Goal: Task Accomplishment & Management: Use online tool/utility

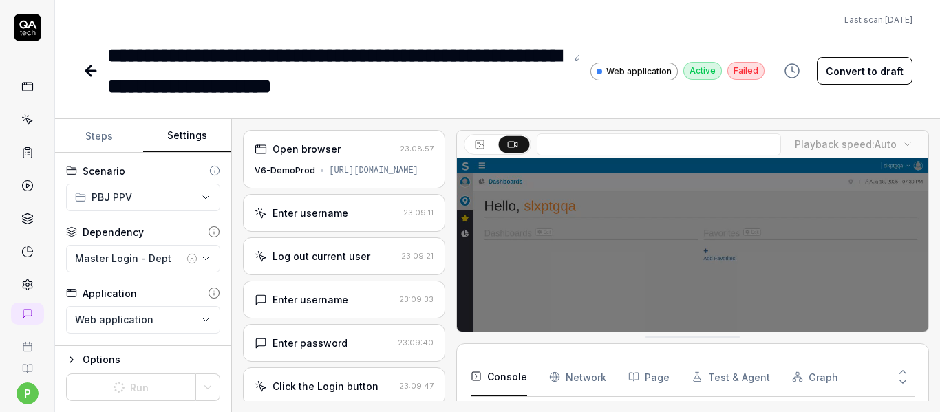
scroll to position [280, 0]
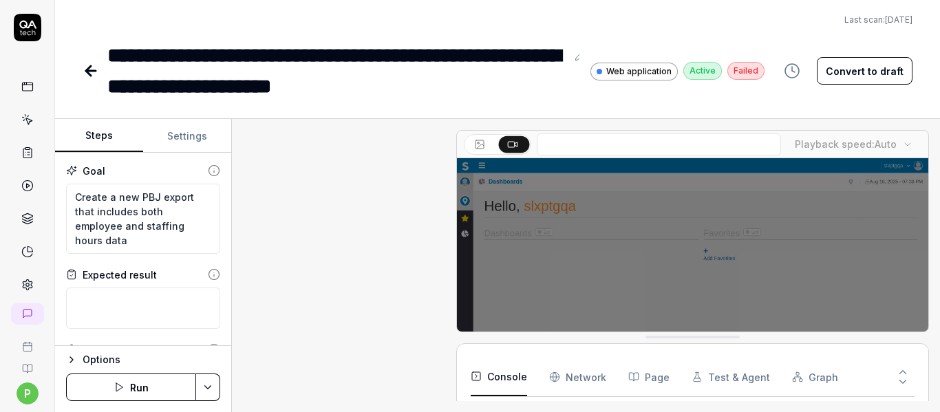
click at [178, 137] on button "Settings" at bounding box center [187, 136] width 88 height 33
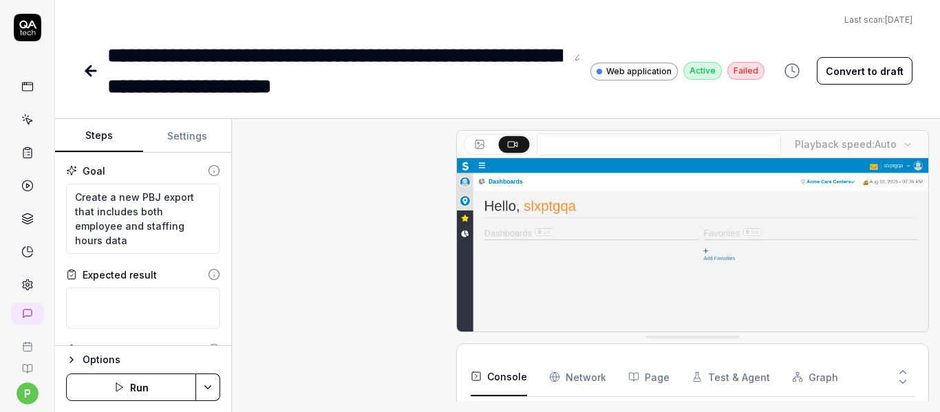
type textarea "*"
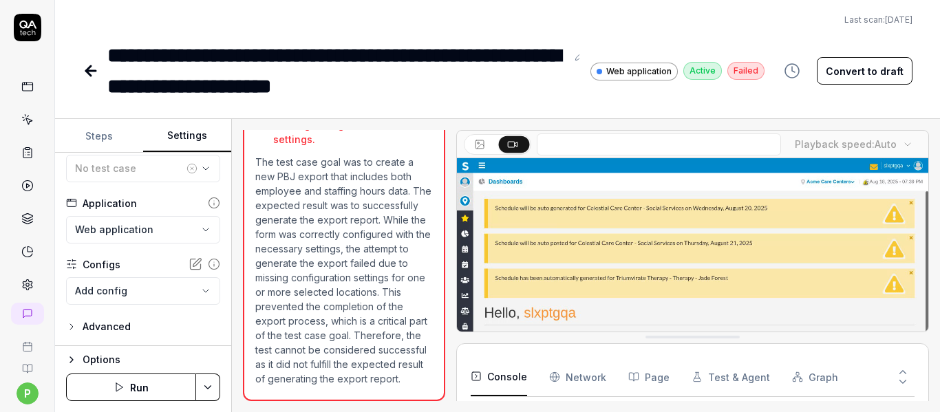
scroll to position [280, 0]
click at [120, 382] on icon "button" at bounding box center [119, 387] width 11 height 11
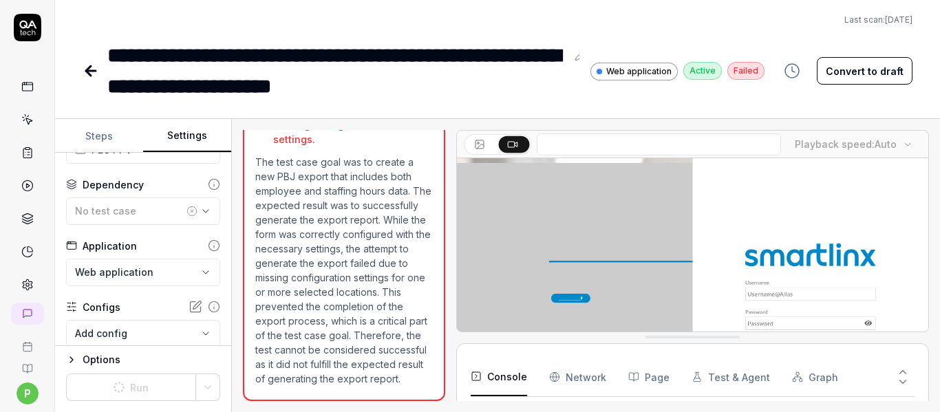
scroll to position [0, 0]
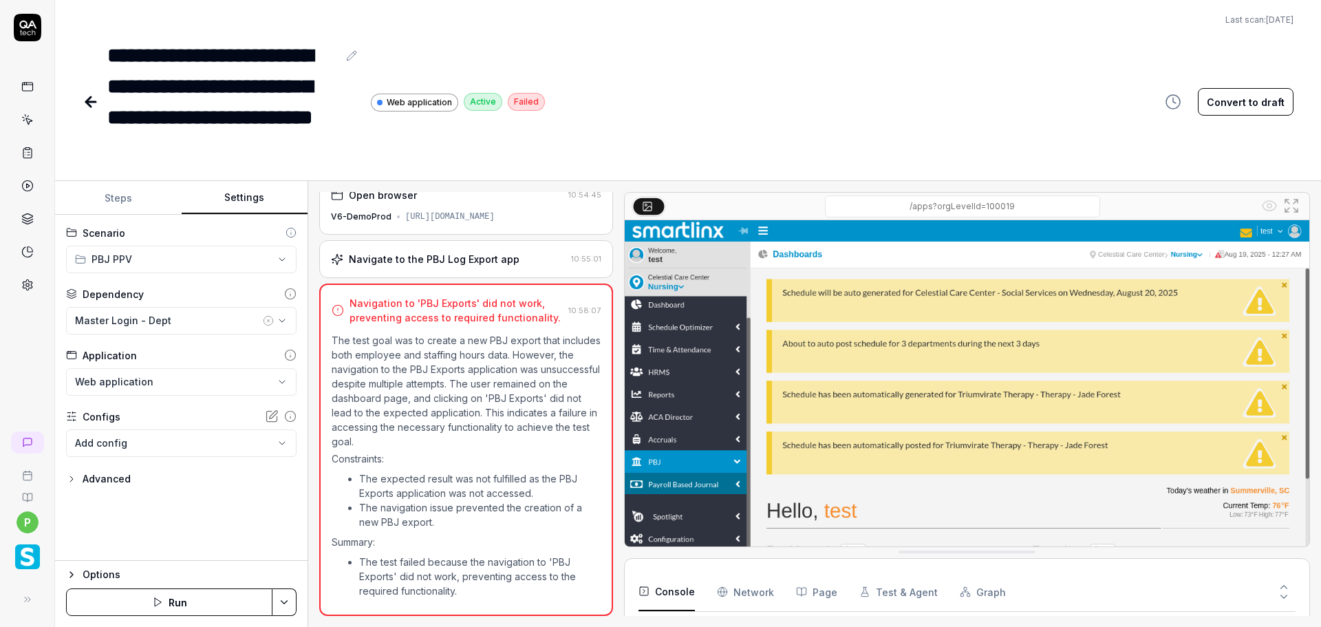
scroll to position [23, 0]
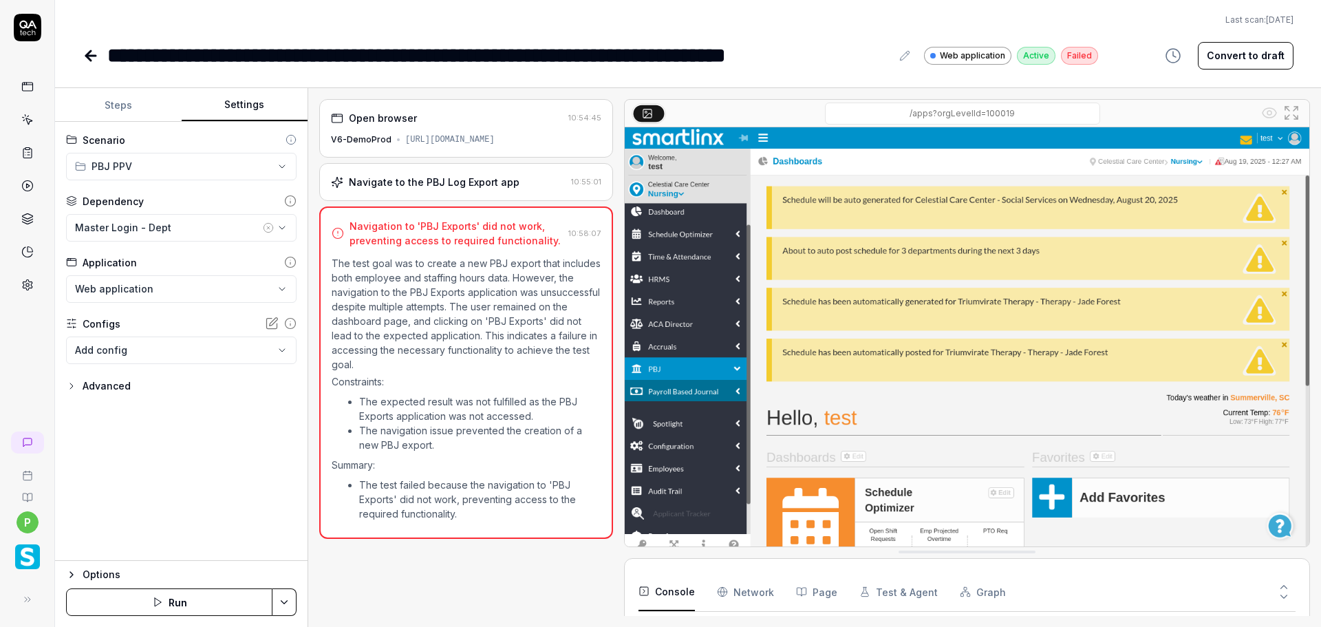
click at [79, 50] on div "**********" at bounding box center [688, 35] width 1266 height 71
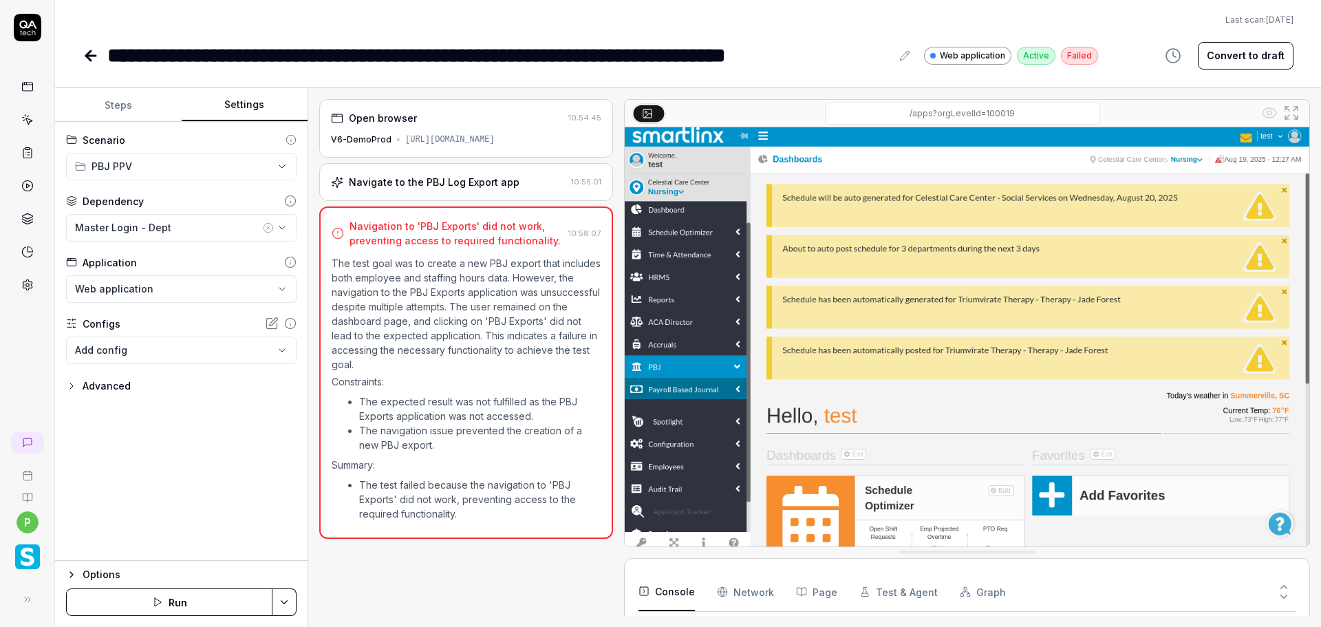
click at [212, 412] on button "Run" at bounding box center [169, 602] width 206 height 28
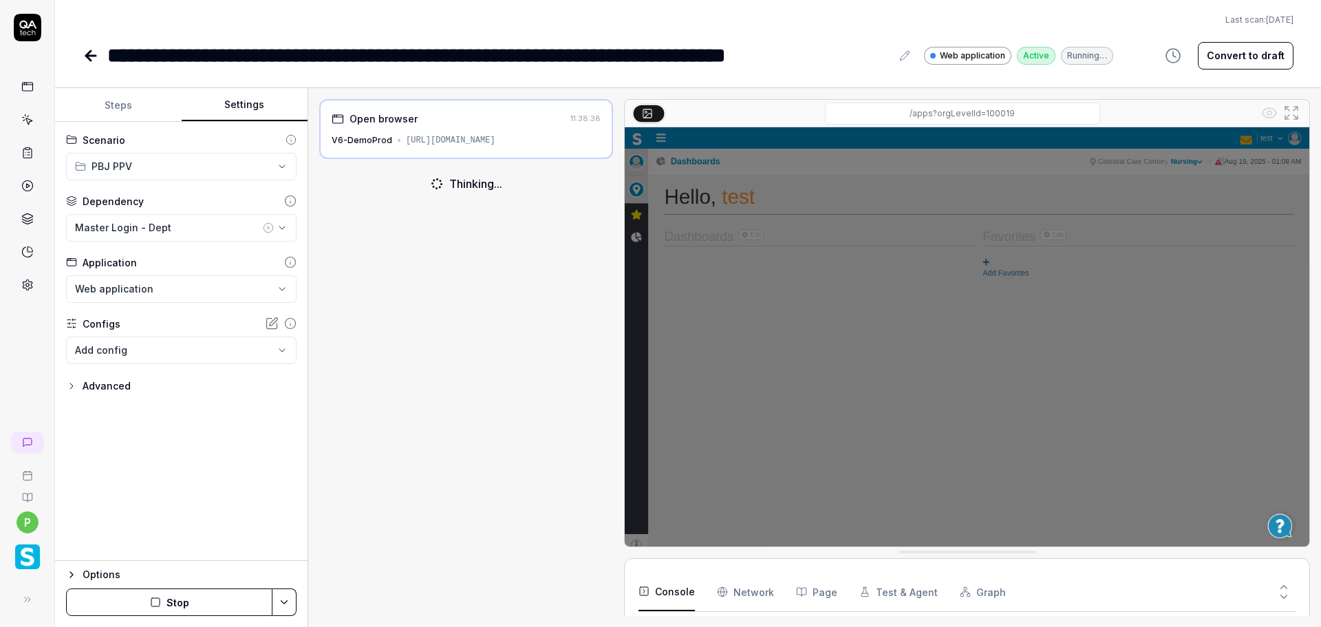
scroll to position [23, 0]
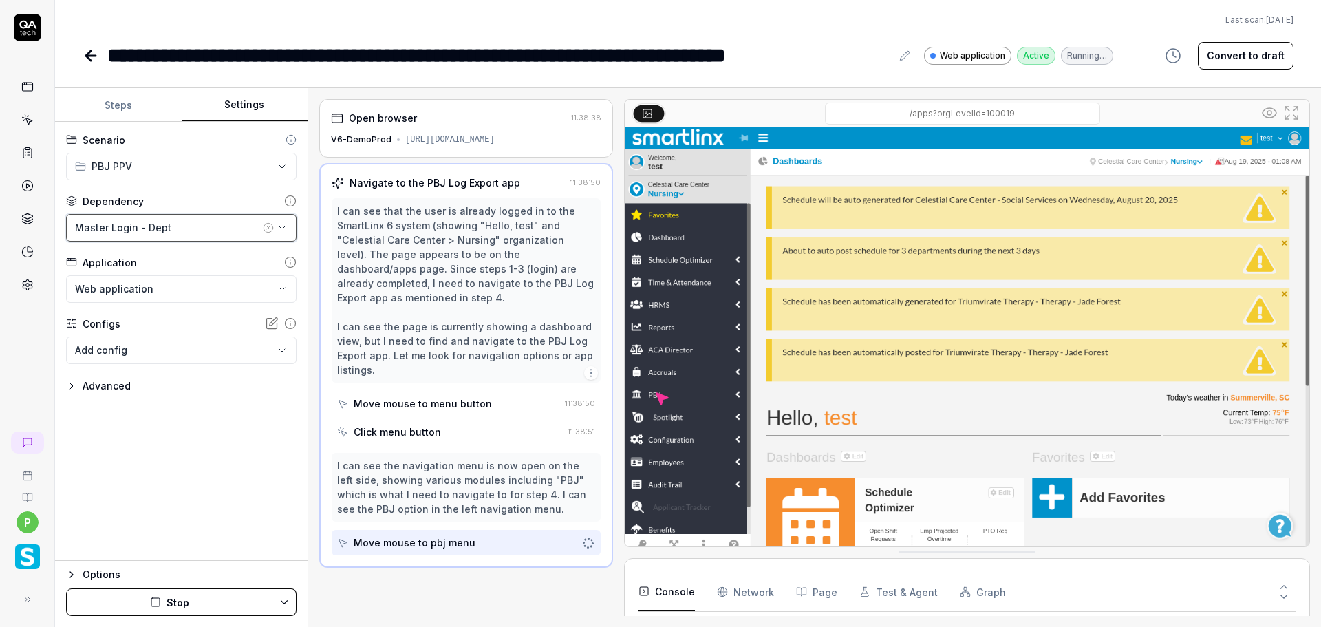
click at [163, 233] on div "Master Login - Dept" at bounding box center [167, 227] width 185 height 14
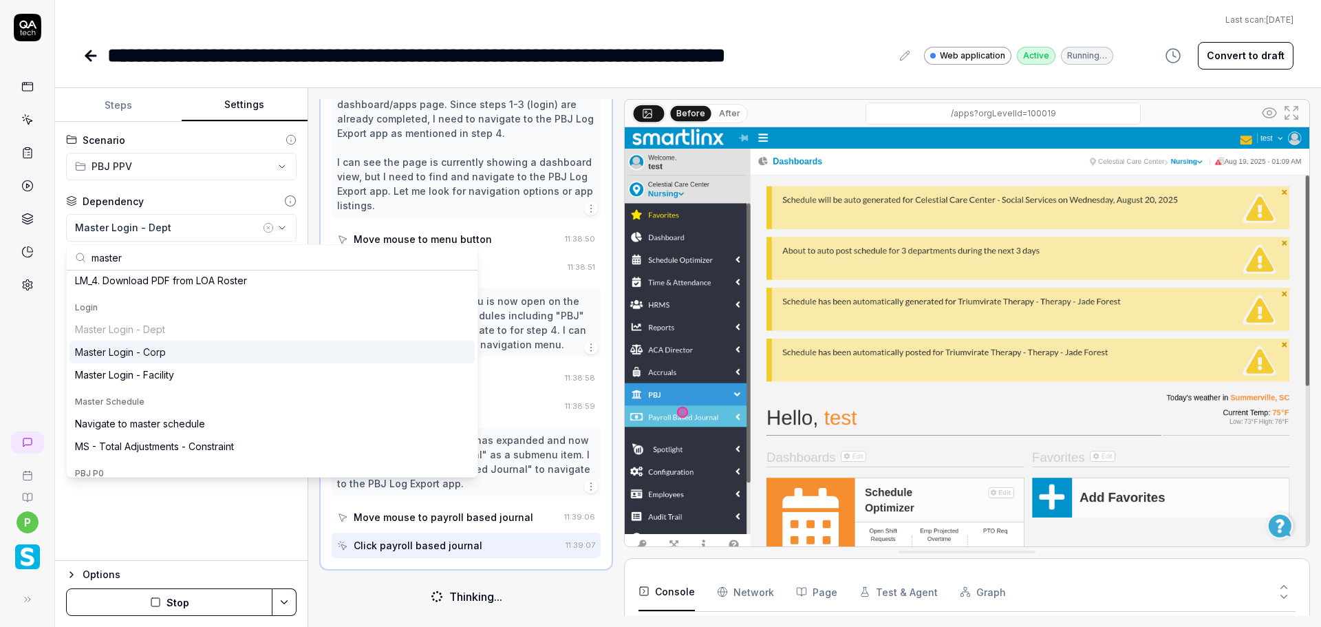
scroll to position [175, 0]
type input "master"
click at [158, 374] on div "Master Login - Facility" at bounding box center [124, 374] width 99 height 14
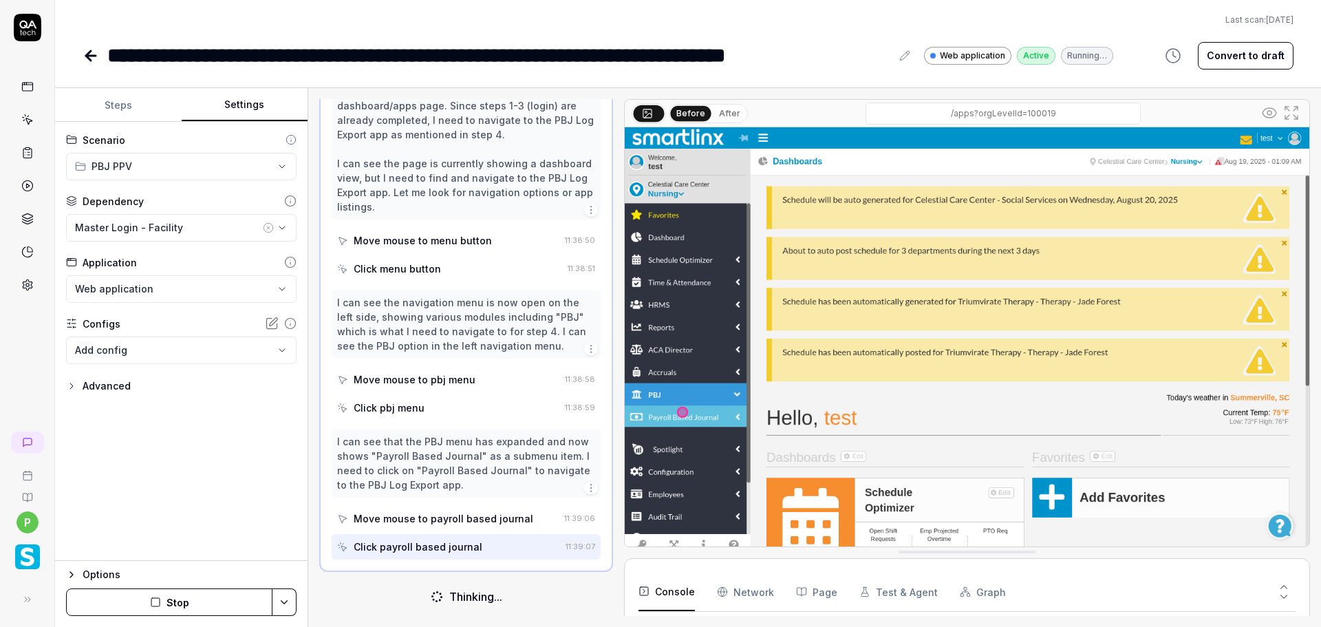
scroll to position [185, 0]
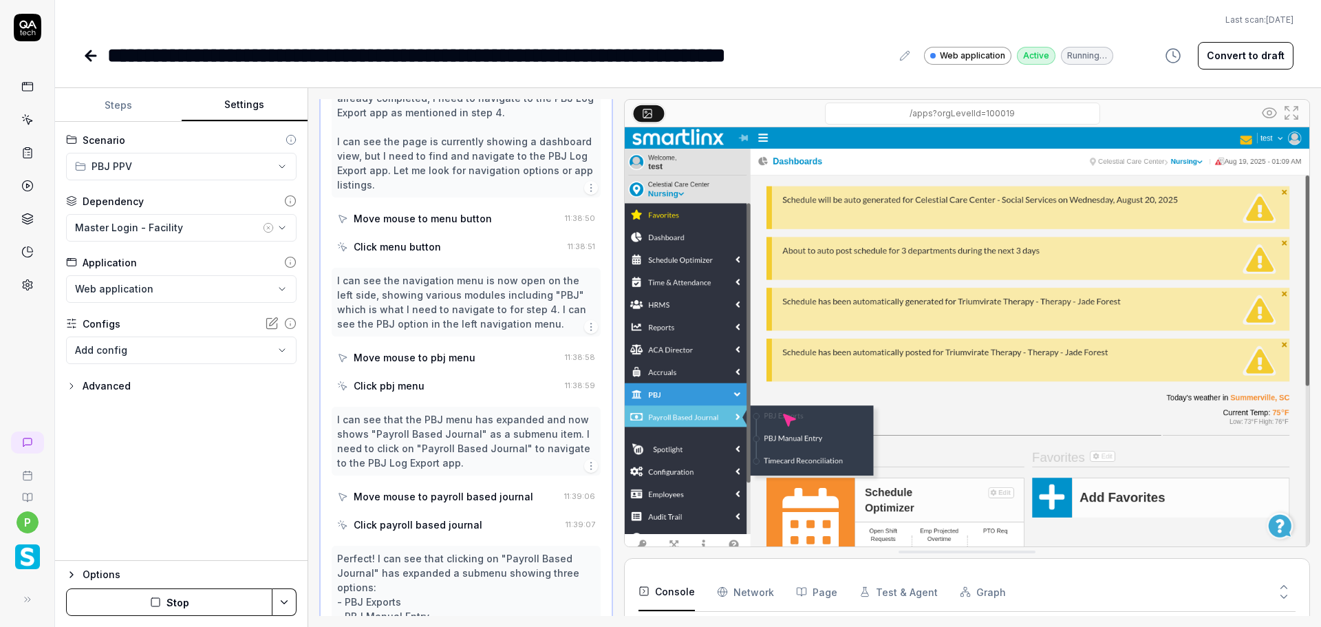
click at [226, 412] on button "Stop" at bounding box center [169, 602] width 206 height 28
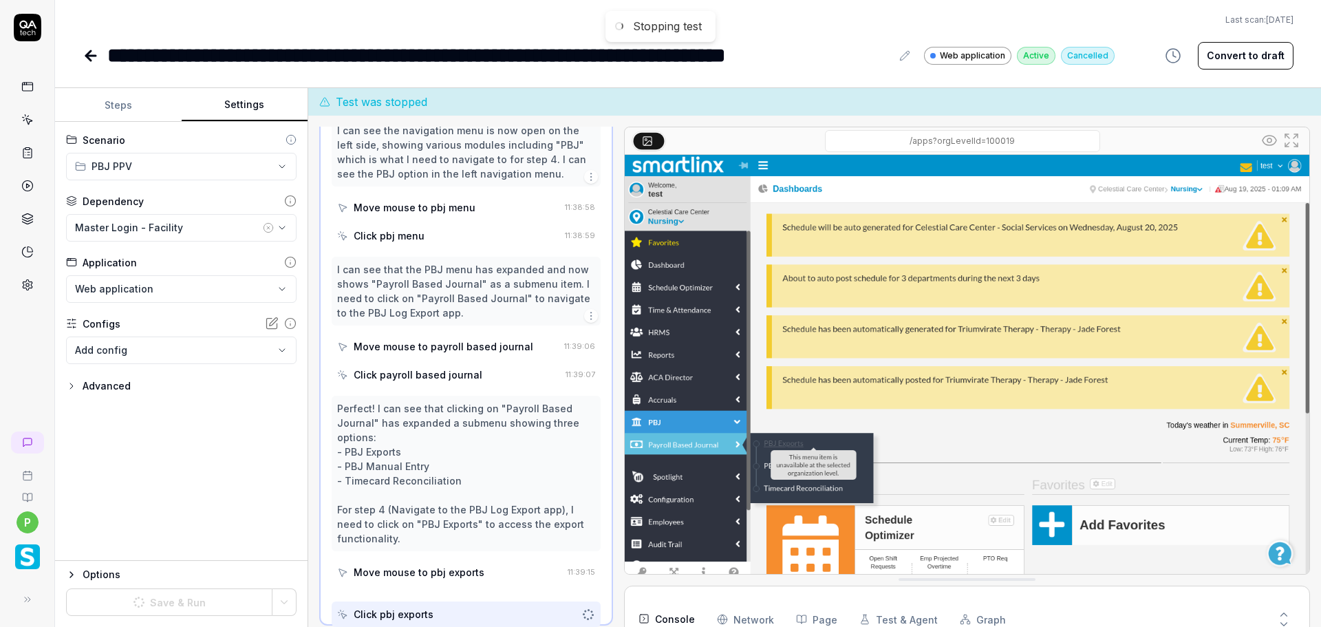
scroll to position [387, 0]
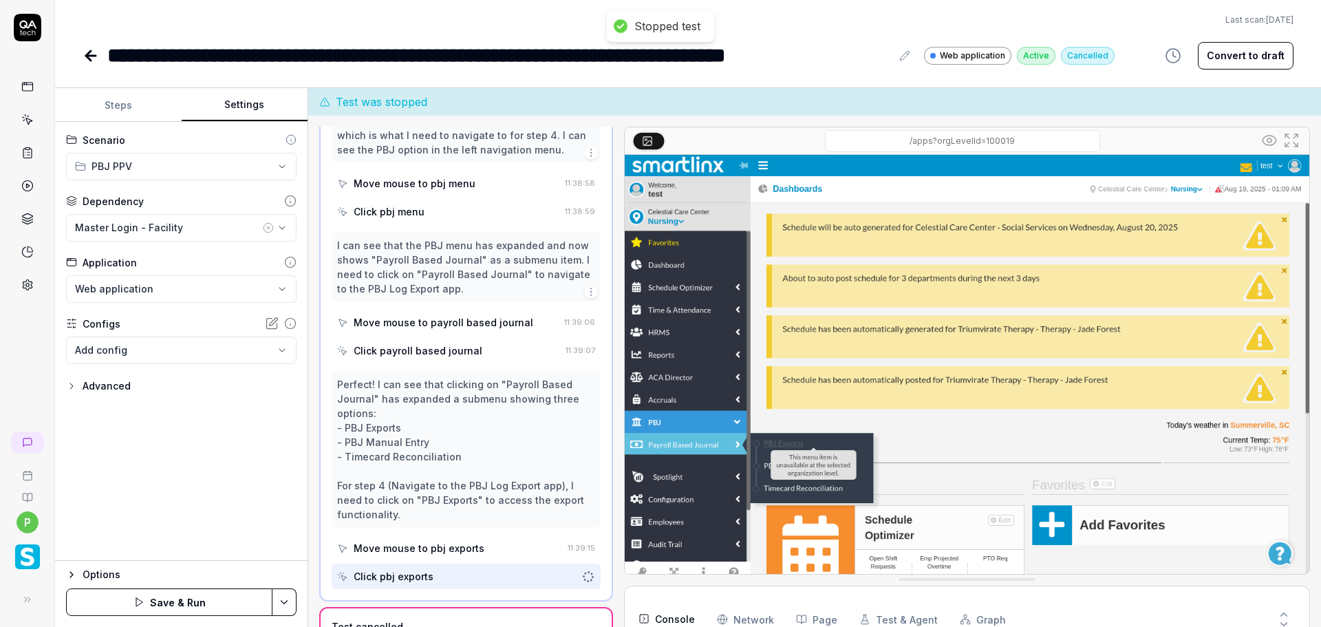
click at [287, 412] on html "**********" at bounding box center [660, 313] width 1321 height 627
click at [220, 412] on html "**********" at bounding box center [660, 313] width 1321 height 627
click at [163, 412] on button "Save & Run" at bounding box center [169, 602] width 206 height 28
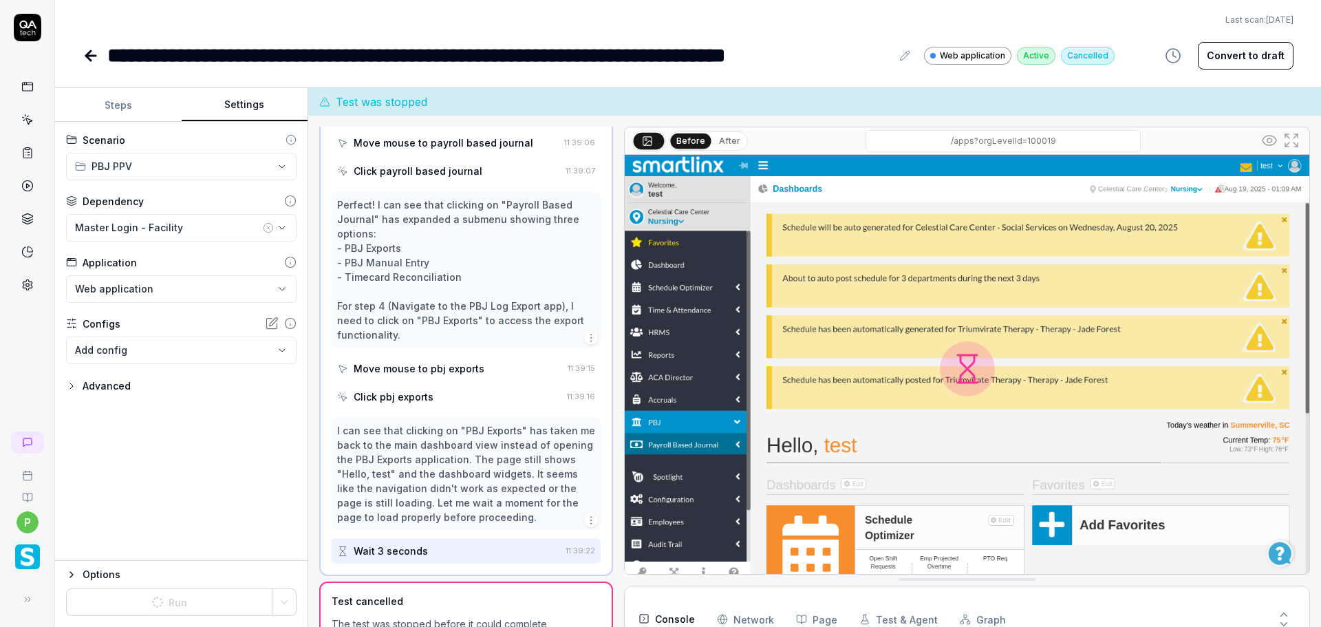
scroll to position [28, 0]
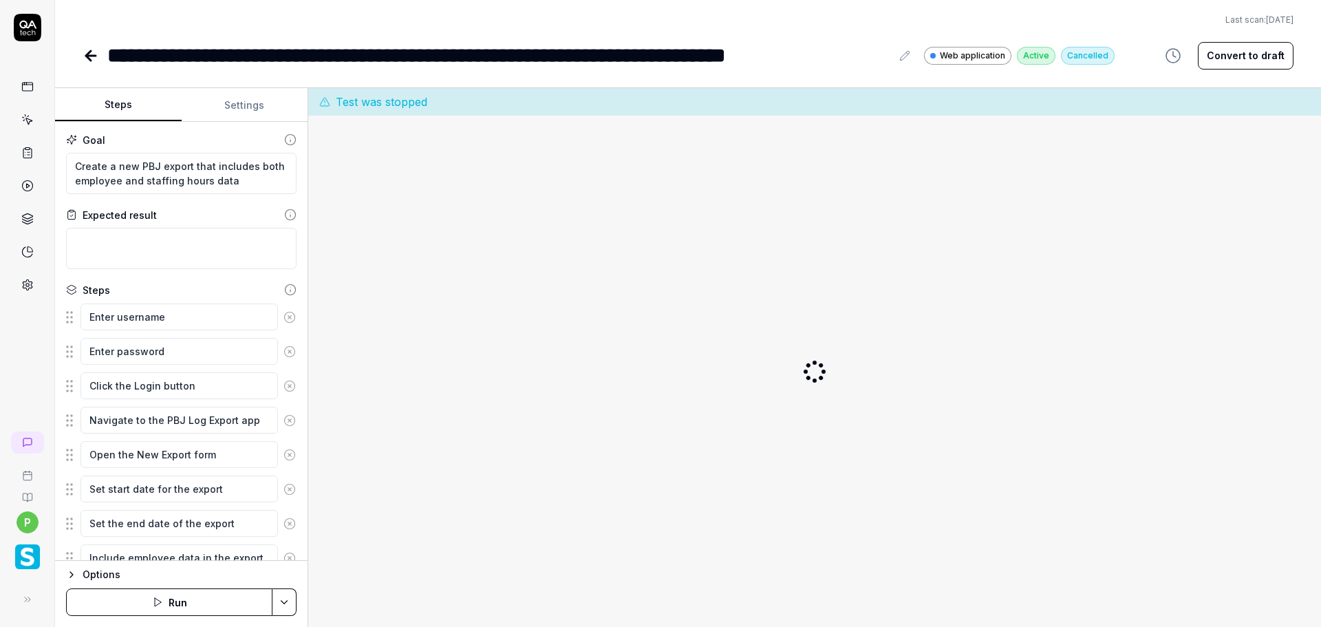
type textarea "*"
click at [226, 96] on button "Settings" at bounding box center [245, 105] width 127 height 33
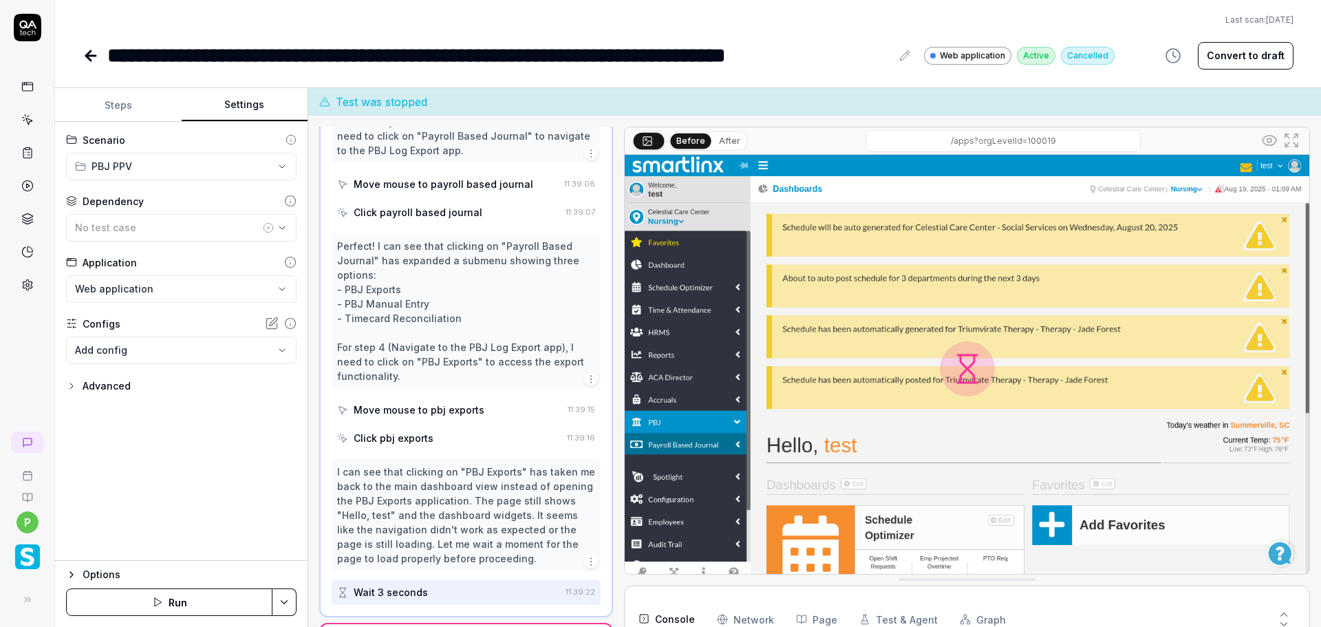
scroll to position [23, 0]
click at [220, 225] on div "No test case" at bounding box center [167, 227] width 185 height 14
click at [202, 257] on input "text" at bounding box center [164, 257] width 145 height 25
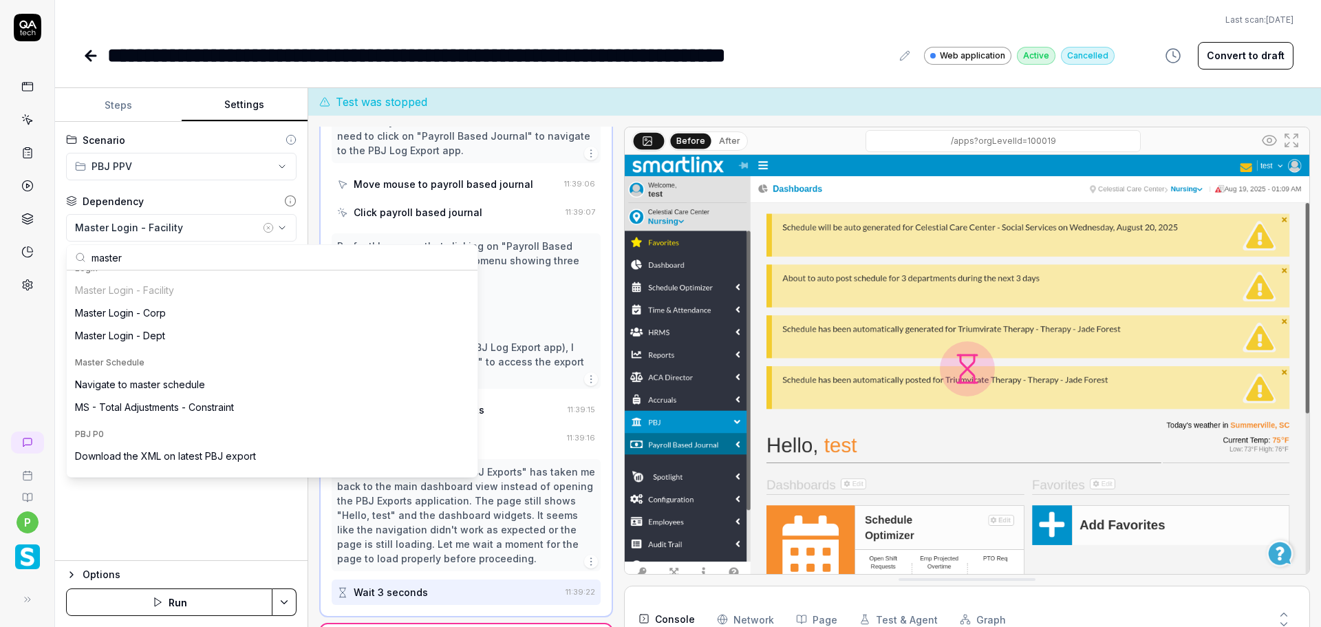
scroll to position [206, 0]
type input "master"
click at [153, 335] on div "Master Login - Dept" at bounding box center [120, 332] width 90 height 14
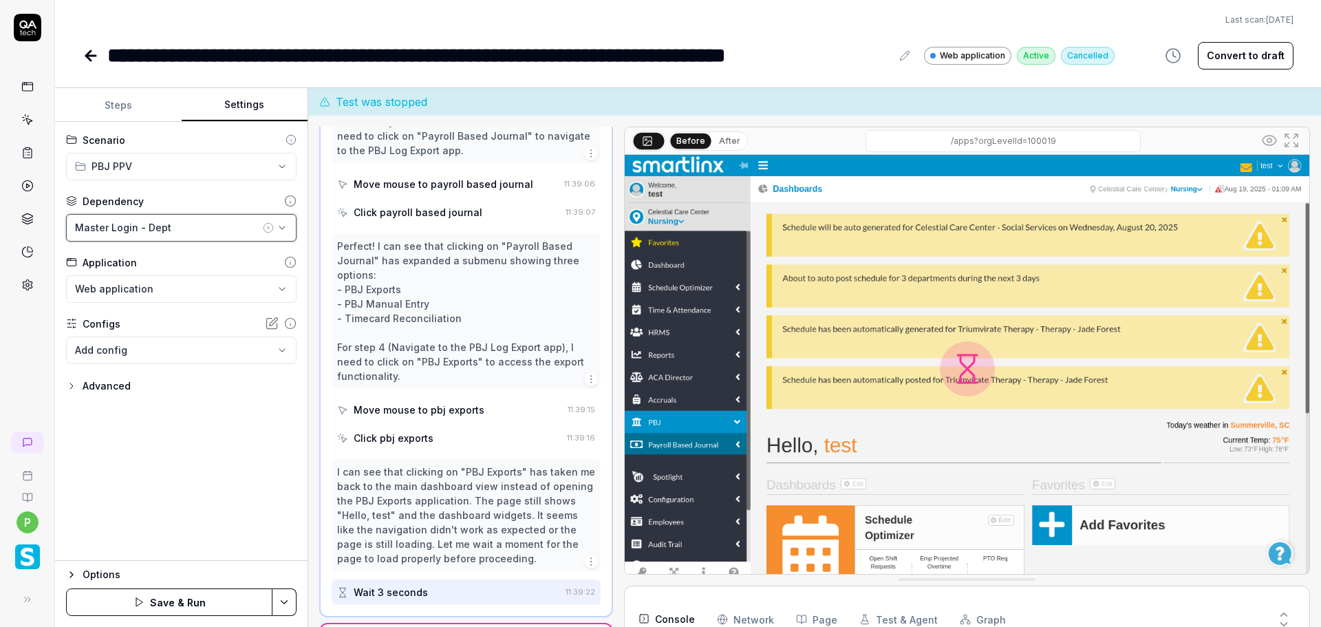
drag, startPoint x: 153, startPoint y: 335, endPoint x: 256, endPoint y: 348, distance: 103.4
click at [275, 344] on div "**********" at bounding box center [181, 340] width 231 height 47
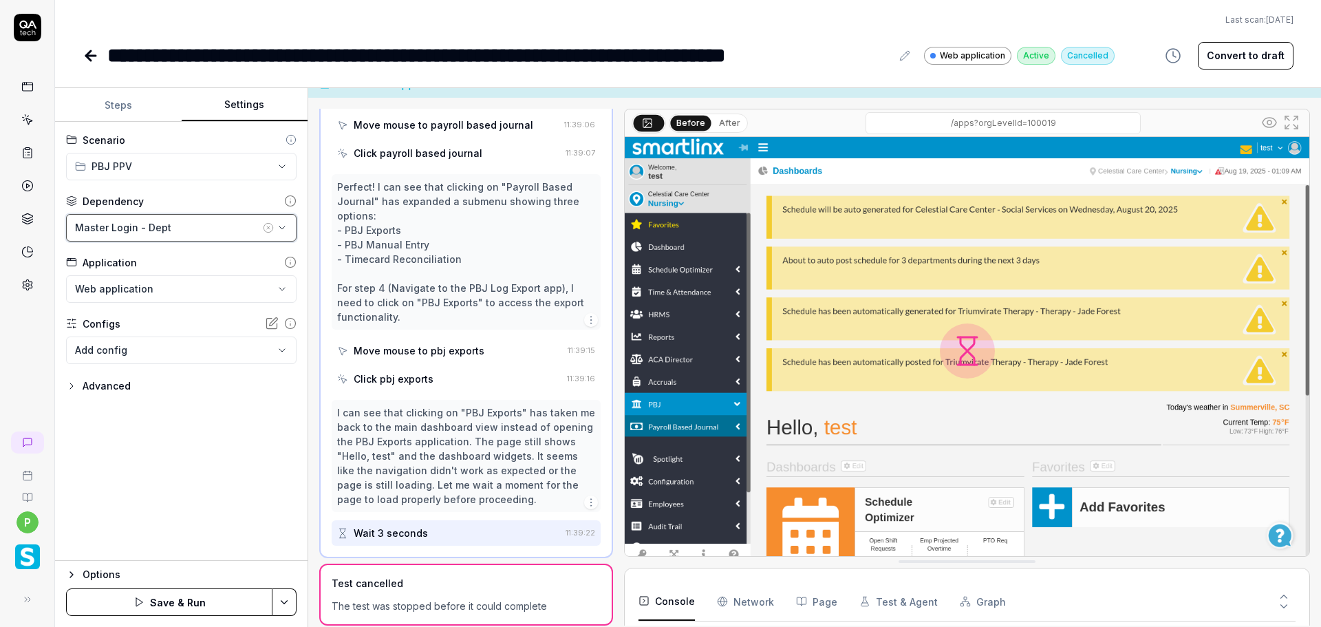
scroll to position [28, 0]
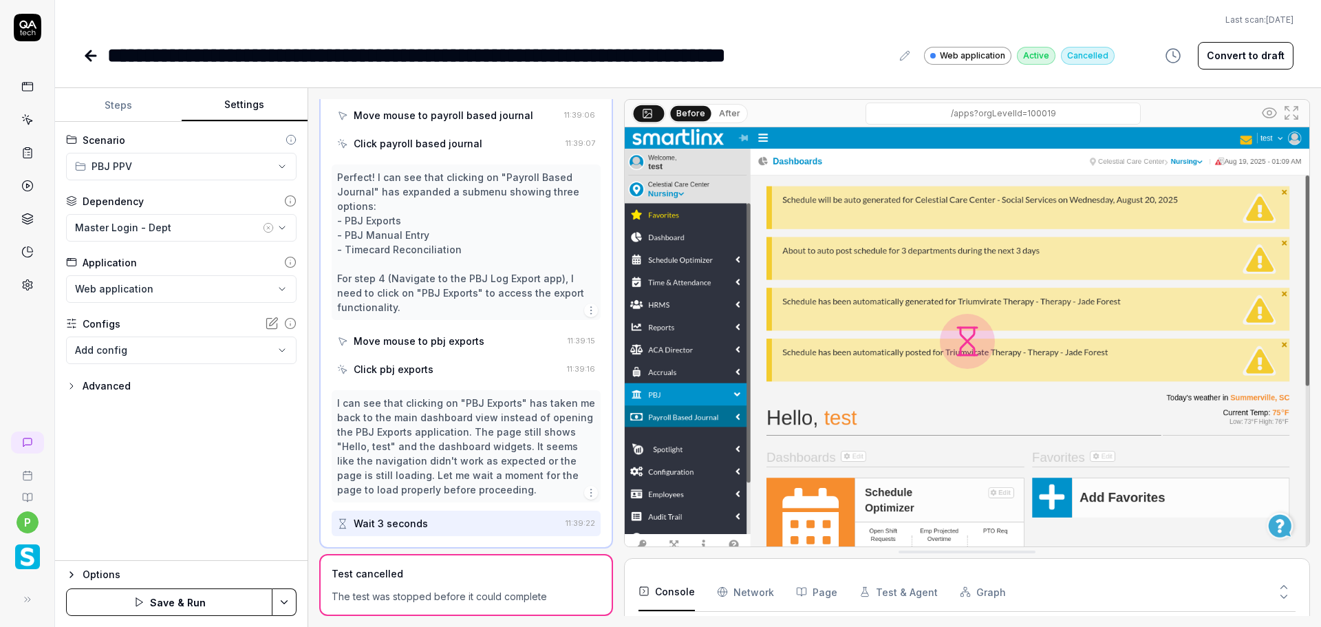
click at [95, 57] on icon at bounding box center [91, 55] width 17 height 17
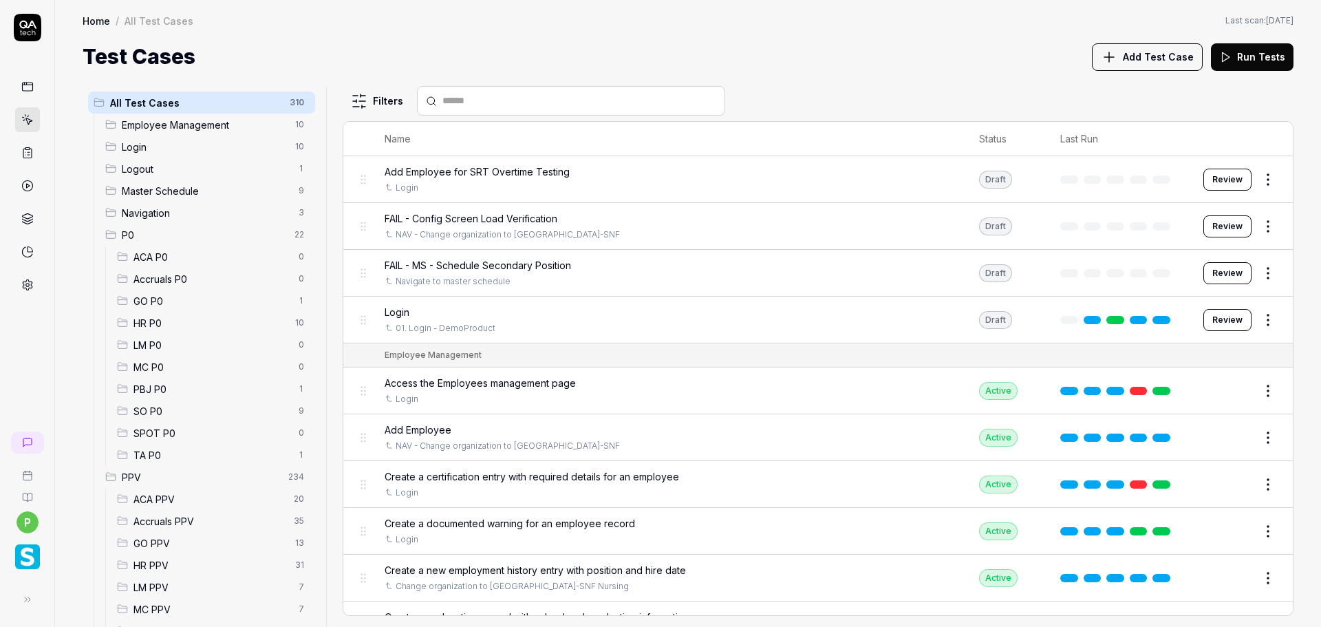
click at [92, 21] on link "Home" at bounding box center [97, 21] width 28 height 14
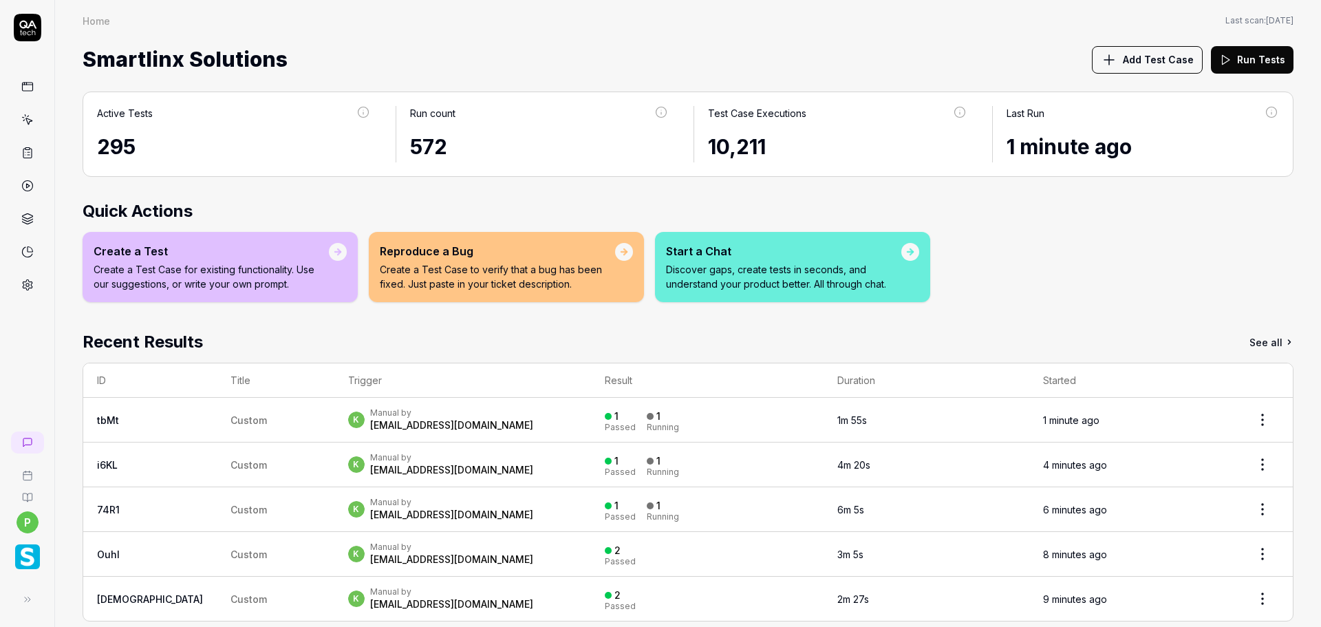
click at [431, 141] on div "572" at bounding box center [539, 146] width 259 height 31
click at [751, 152] on div "10,211" at bounding box center [837, 146] width 259 height 31
click at [440, 137] on div "572" at bounding box center [539, 146] width 259 height 31
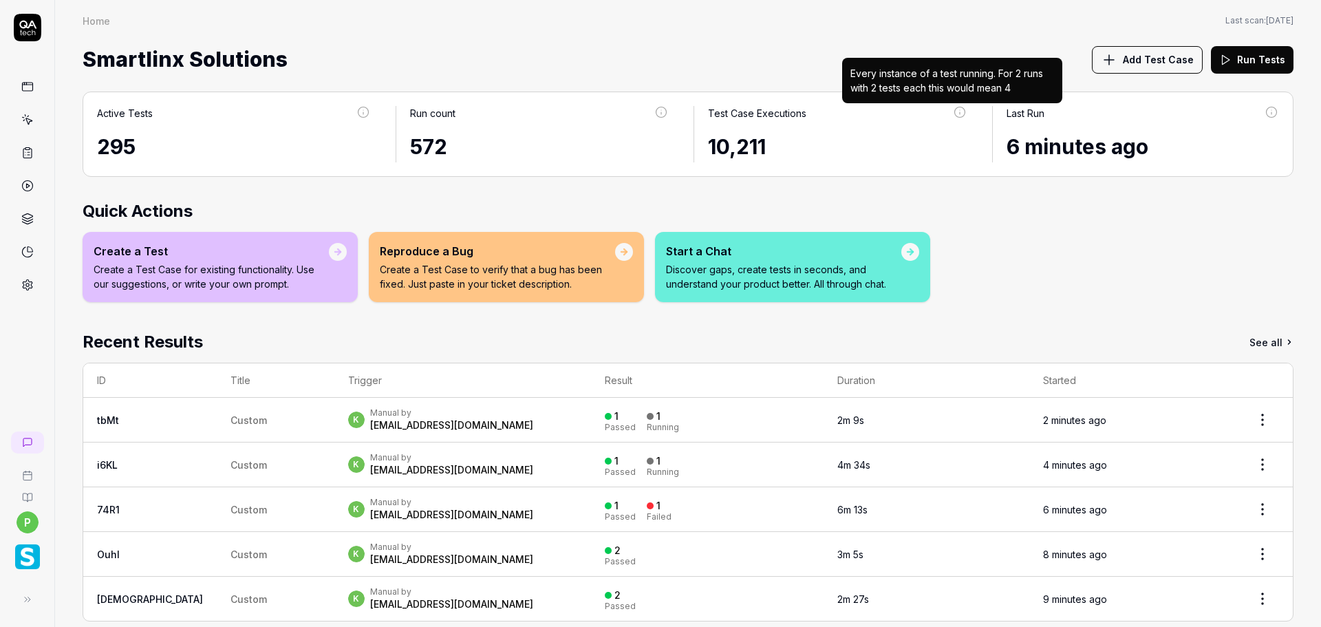
click at [954, 109] on icon at bounding box center [960, 112] width 12 height 12
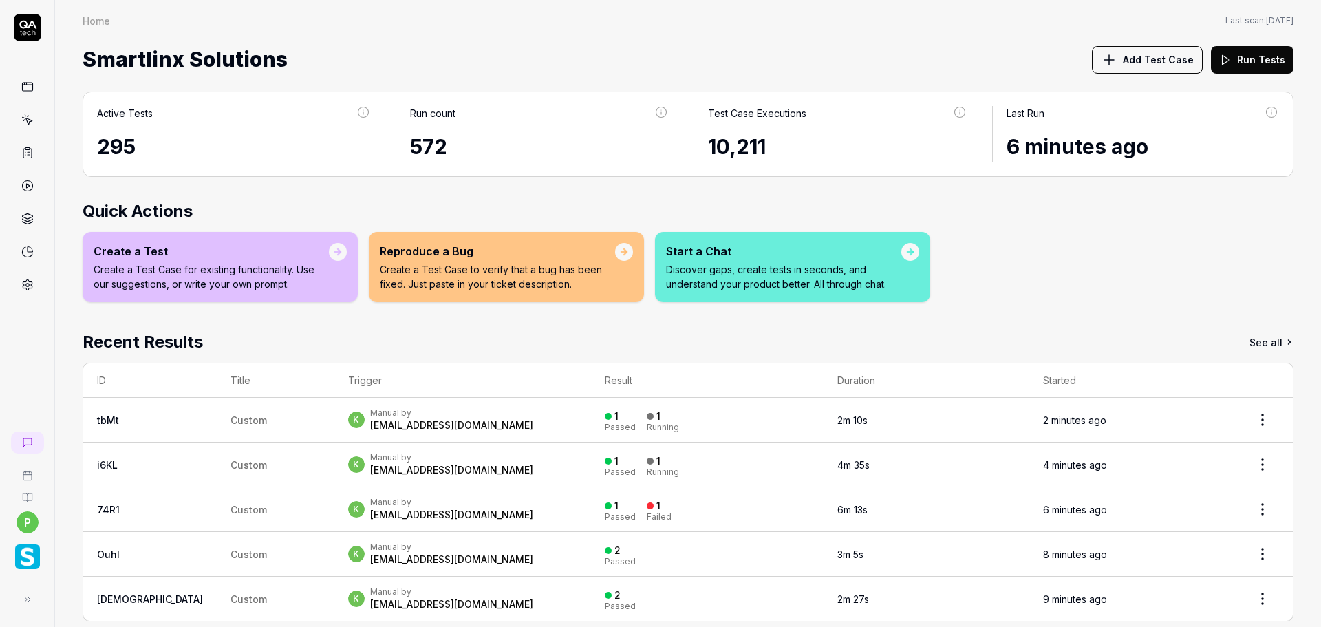
click at [954, 112] on icon at bounding box center [960, 112] width 12 height 12
click at [954, 111] on icon at bounding box center [960, 112] width 12 height 12
click at [772, 132] on div "10,211" at bounding box center [837, 146] width 259 height 31
click at [722, 160] on div "10,211" at bounding box center [837, 146] width 259 height 31
click at [718, 151] on div "10,211" at bounding box center [837, 146] width 259 height 31
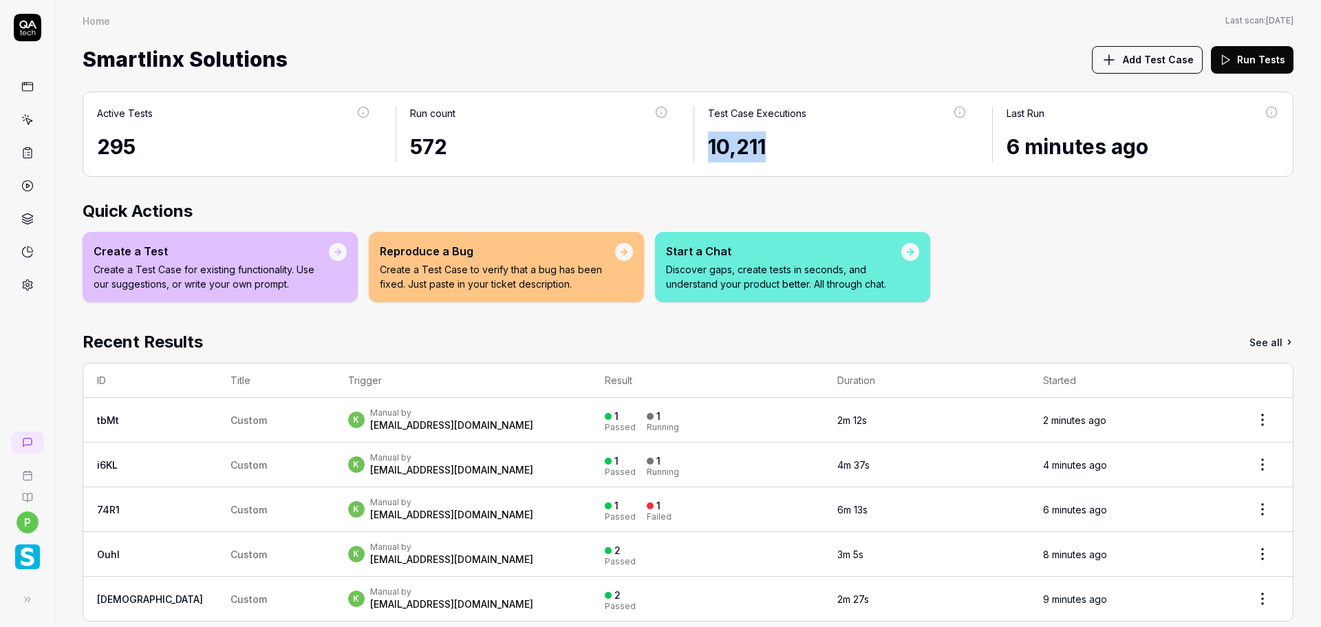
click at [718, 151] on div "10,211" at bounding box center [837, 146] width 259 height 31
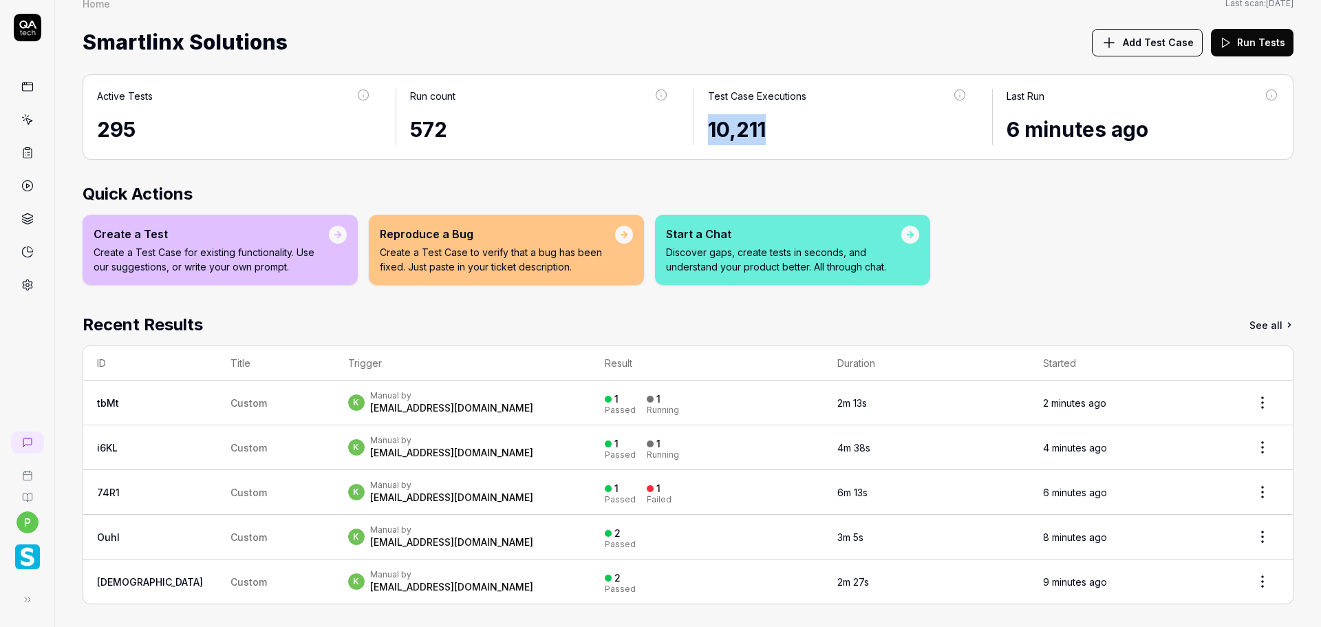
scroll to position [22, 0]
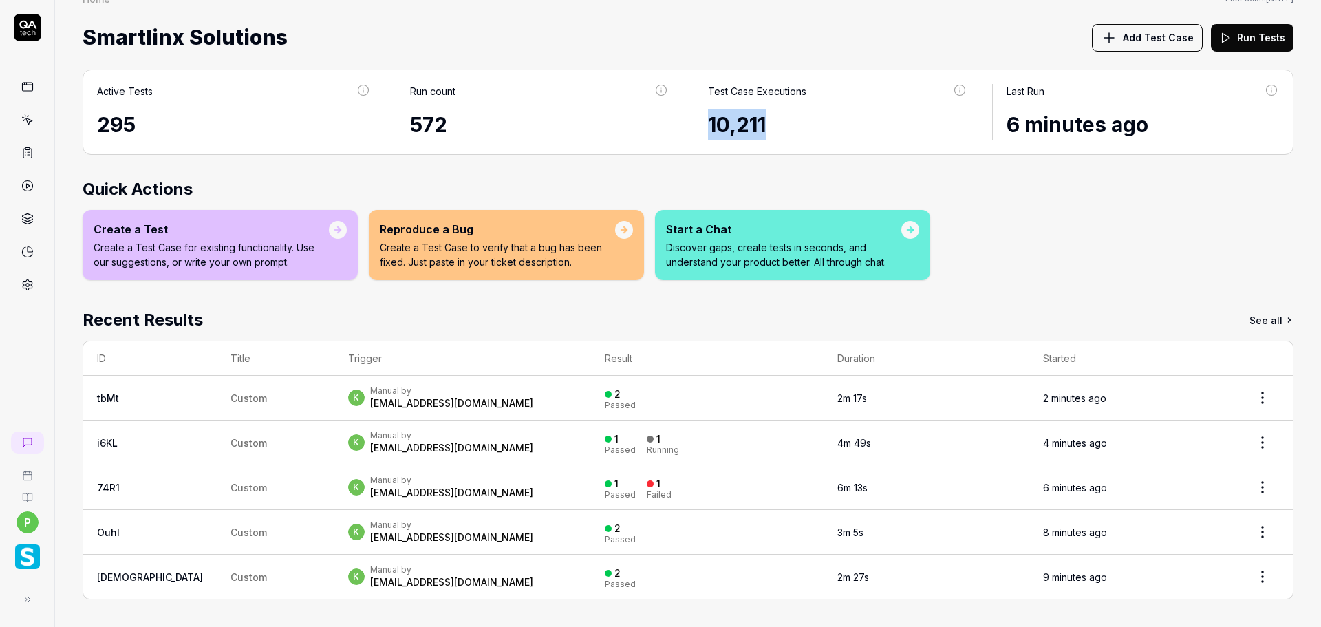
click at [780, 116] on div "10,211" at bounding box center [837, 124] width 259 height 31
click at [776, 102] on div "Test Case Executions" at bounding box center [837, 96] width 259 height 25
click at [28, 27] on icon at bounding box center [28, 28] width 28 height 28
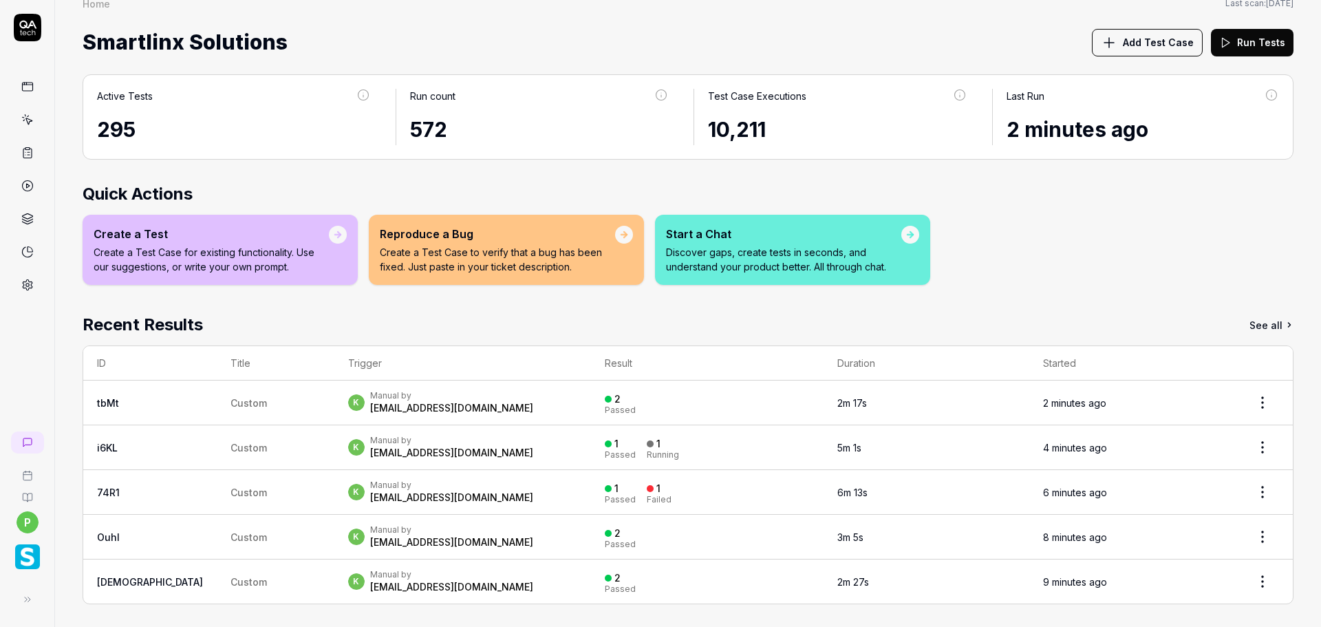
scroll to position [22, 0]
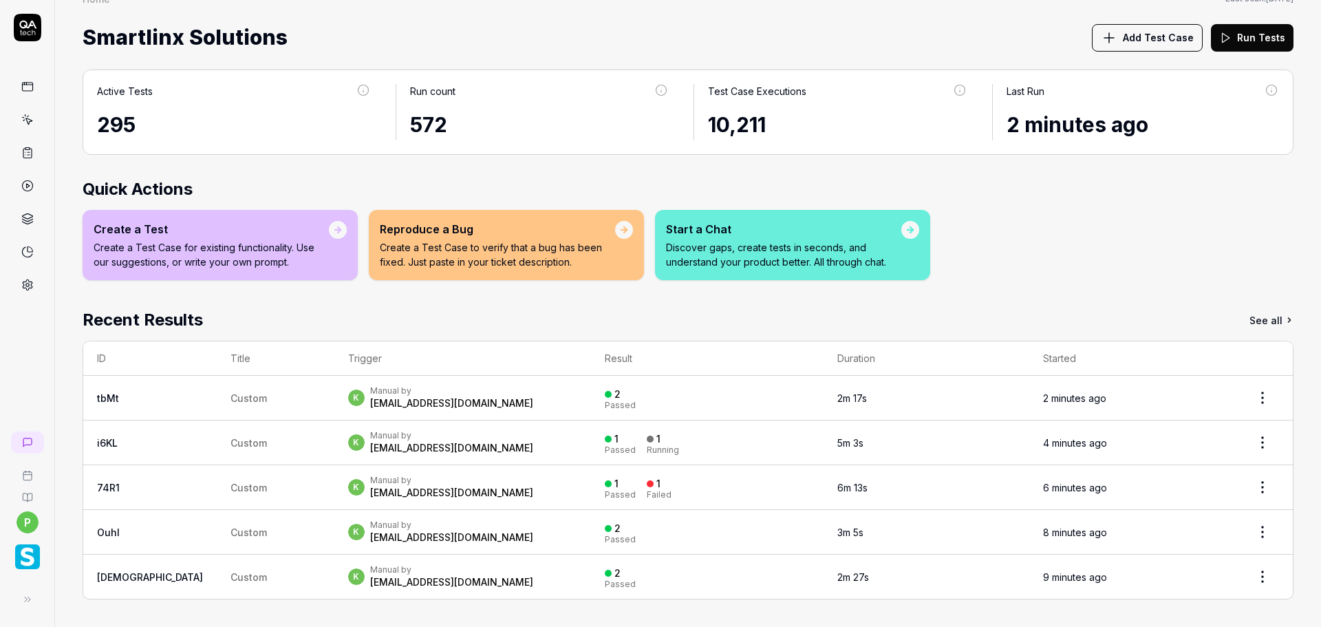
click at [37, 30] on icon at bounding box center [28, 28] width 28 height 28
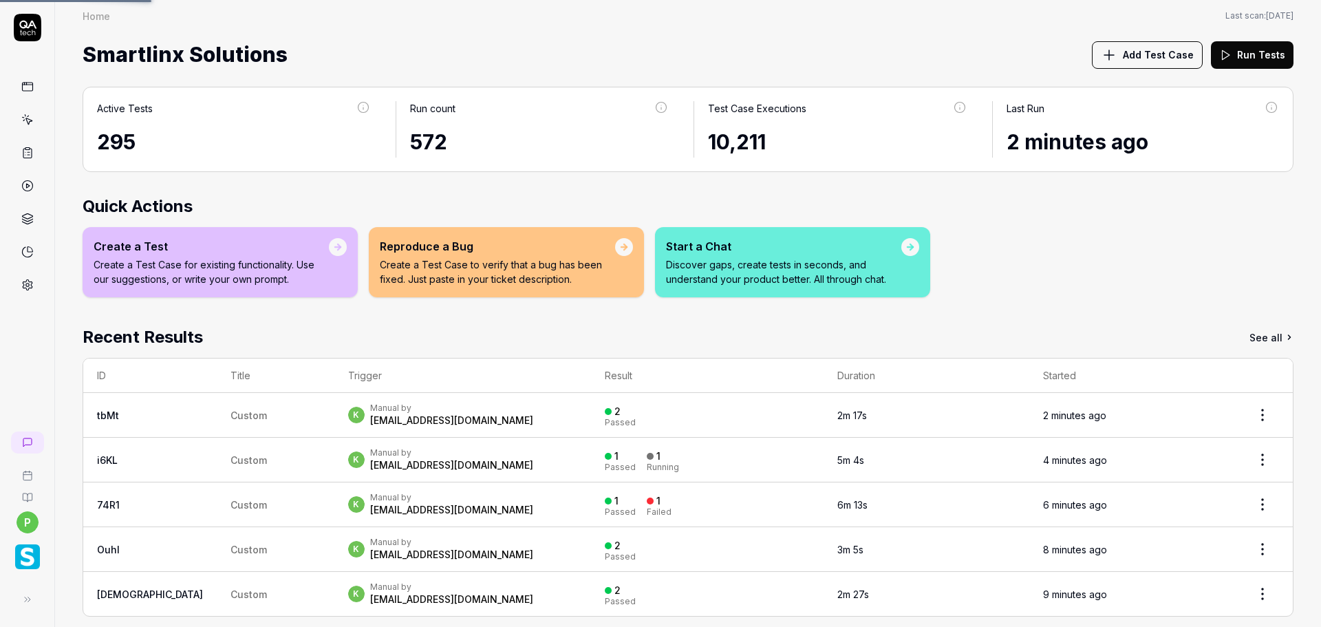
scroll to position [0, 0]
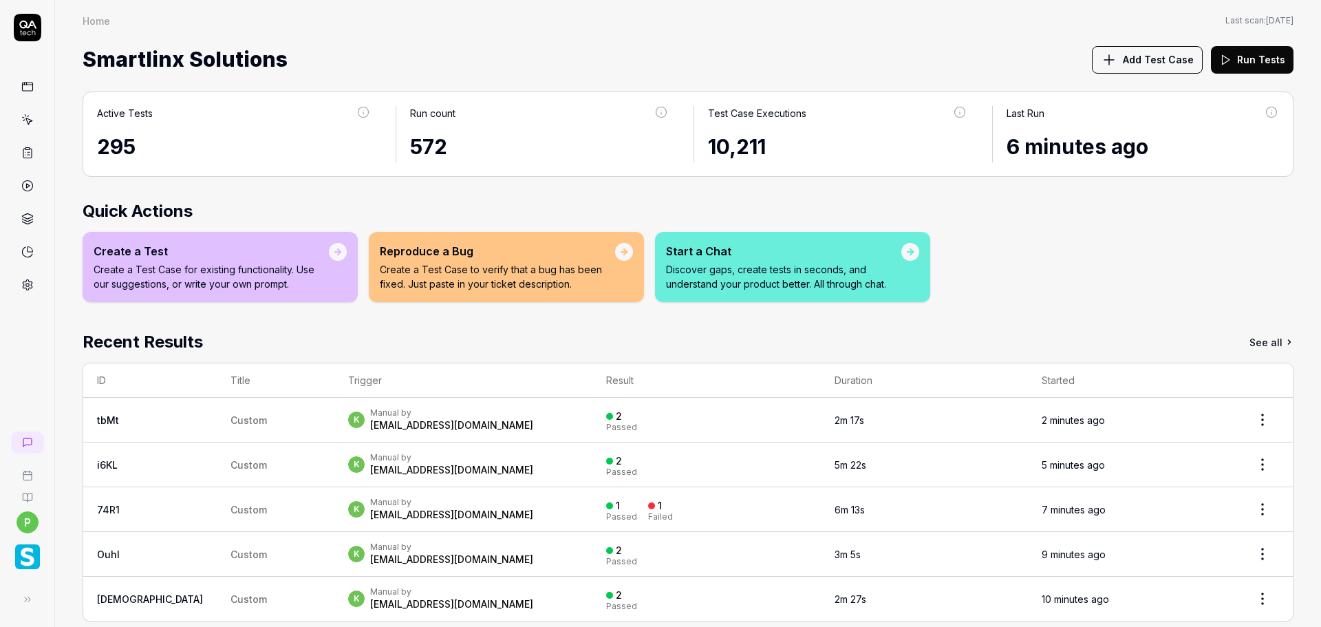
click at [765, 114] on div "Test Case Executions" at bounding box center [757, 113] width 98 height 14
click at [955, 115] on icon at bounding box center [960, 112] width 12 height 12
click at [954, 111] on icon at bounding box center [960, 112] width 12 height 12
click at [736, 149] on div "10,211" at bounding box center [837, 146] width 259 height 31
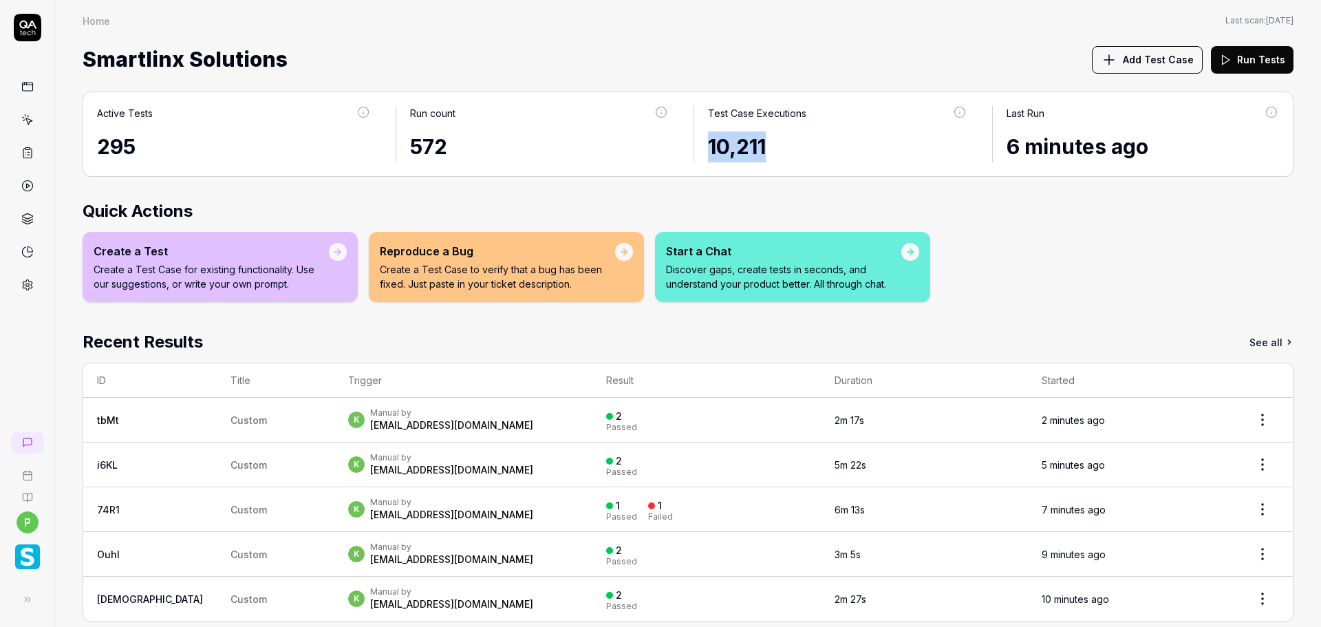
click at [736, 149] on div "10,211" at bounding box center [837, 146] width 259 height 31
click at [30, 150] on icon at bounding box center [27, 153] width 12 height 12
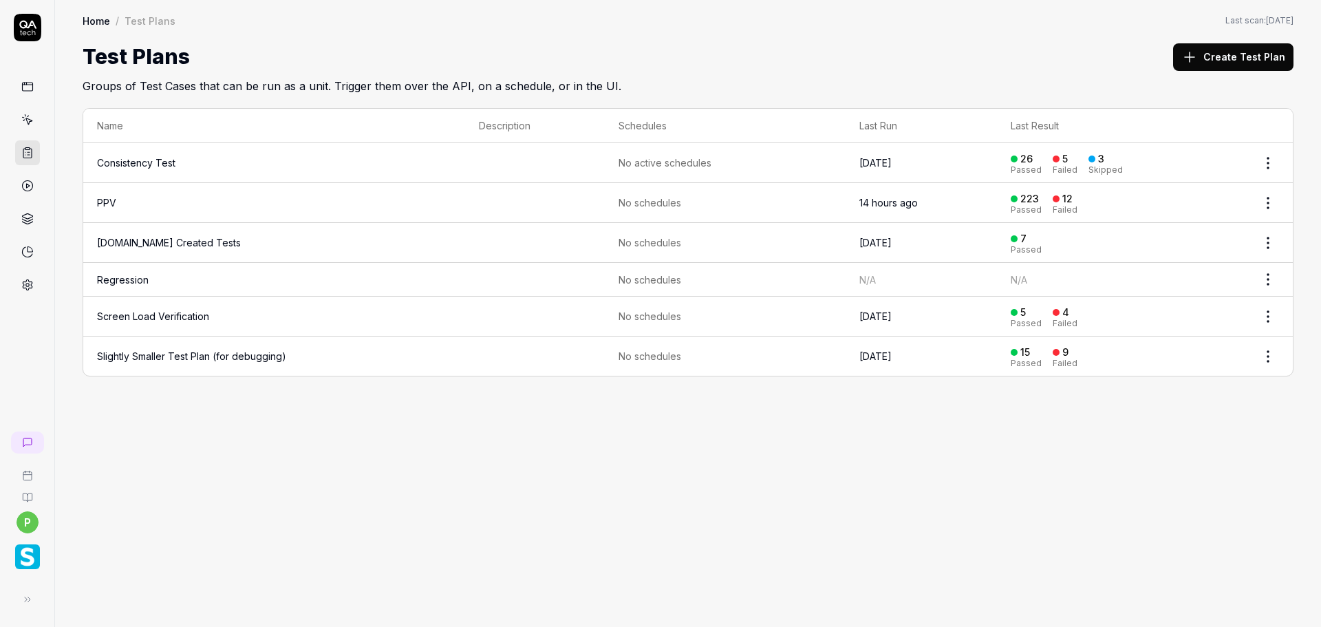
click at [160, 244] on link "QA.tech Created Tests" at bounding box center [169, 243] width 144 height 12
click at [112, 281] on link "Regression" at bounding box center [123, 280] width 52 height 12
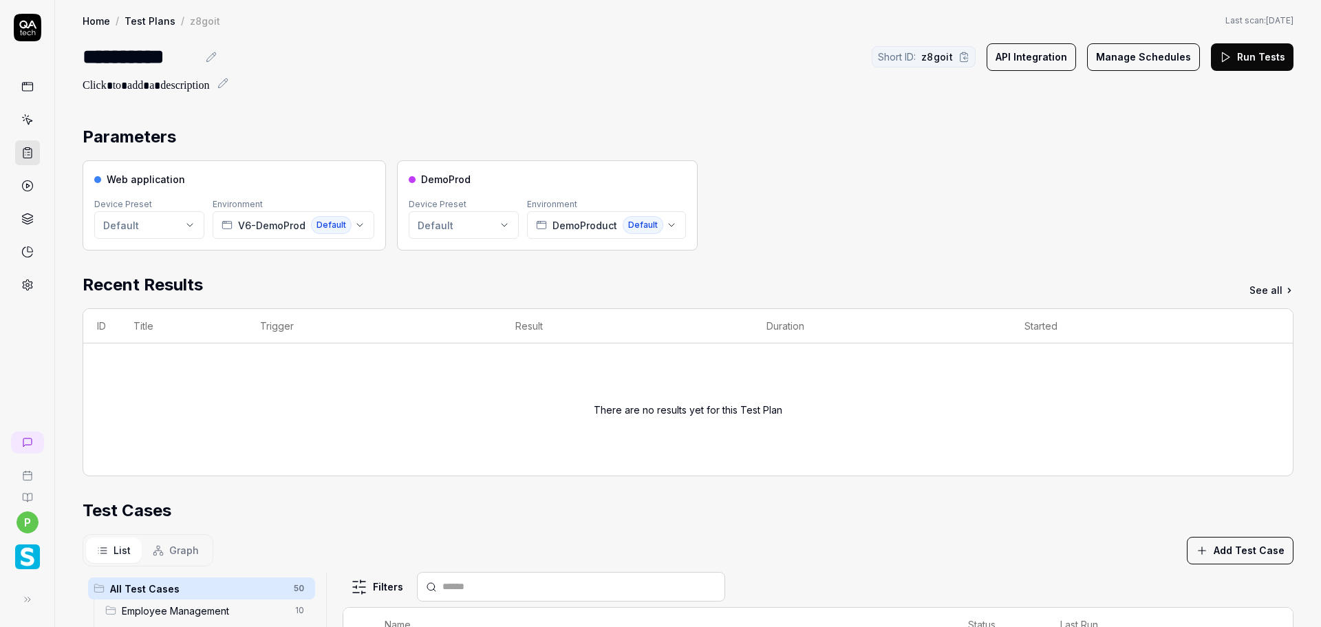
click at [140, 21] on link "Test Plans" at bounding box center [150, 21] width 51 height 14
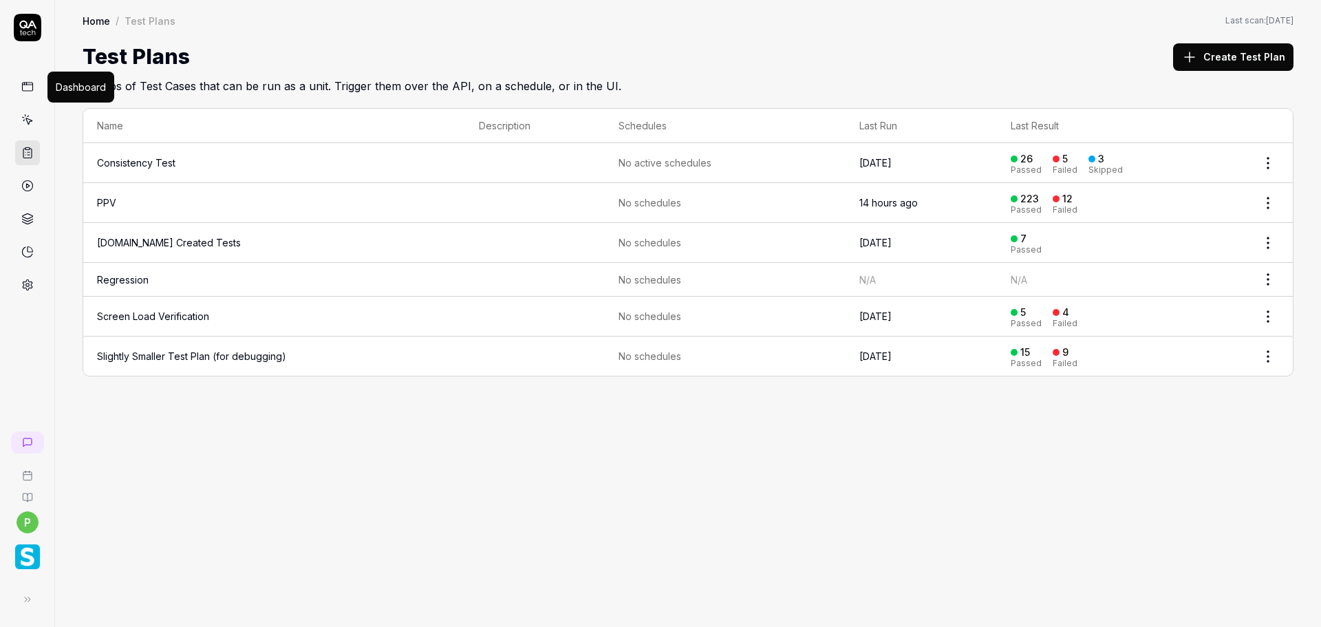
click at [23, 92] on icon at bounding box center [27, 87] width 12 height 12
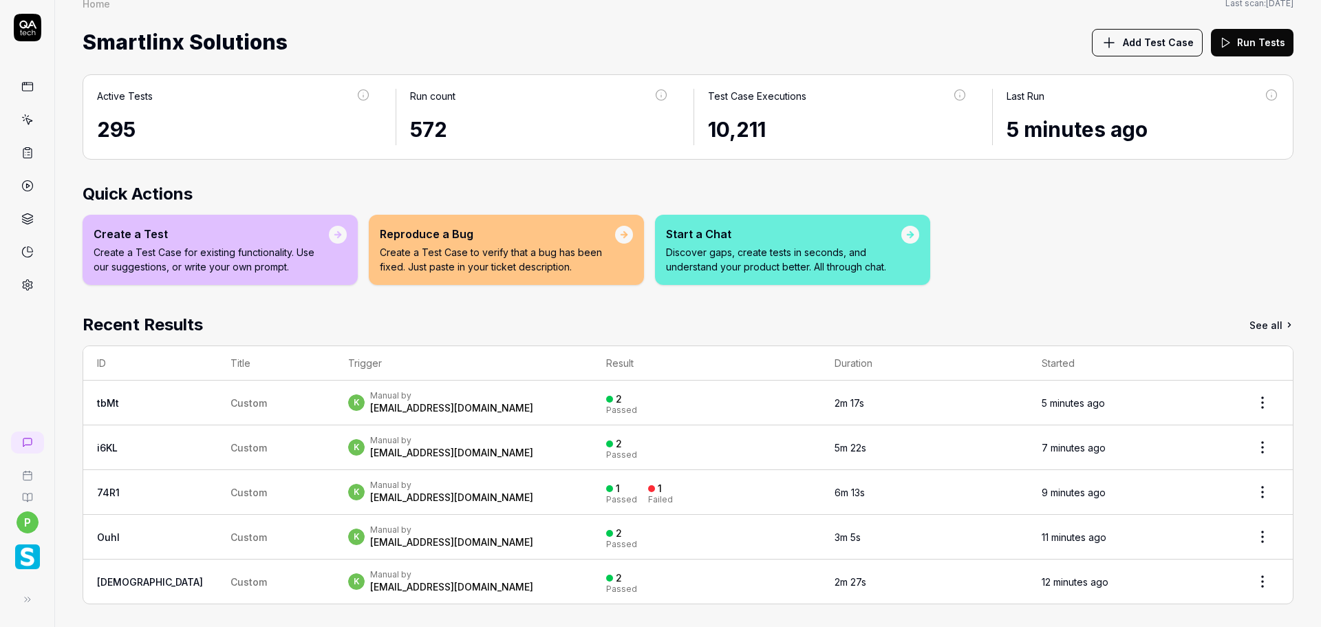
scroll to position [22, 0]
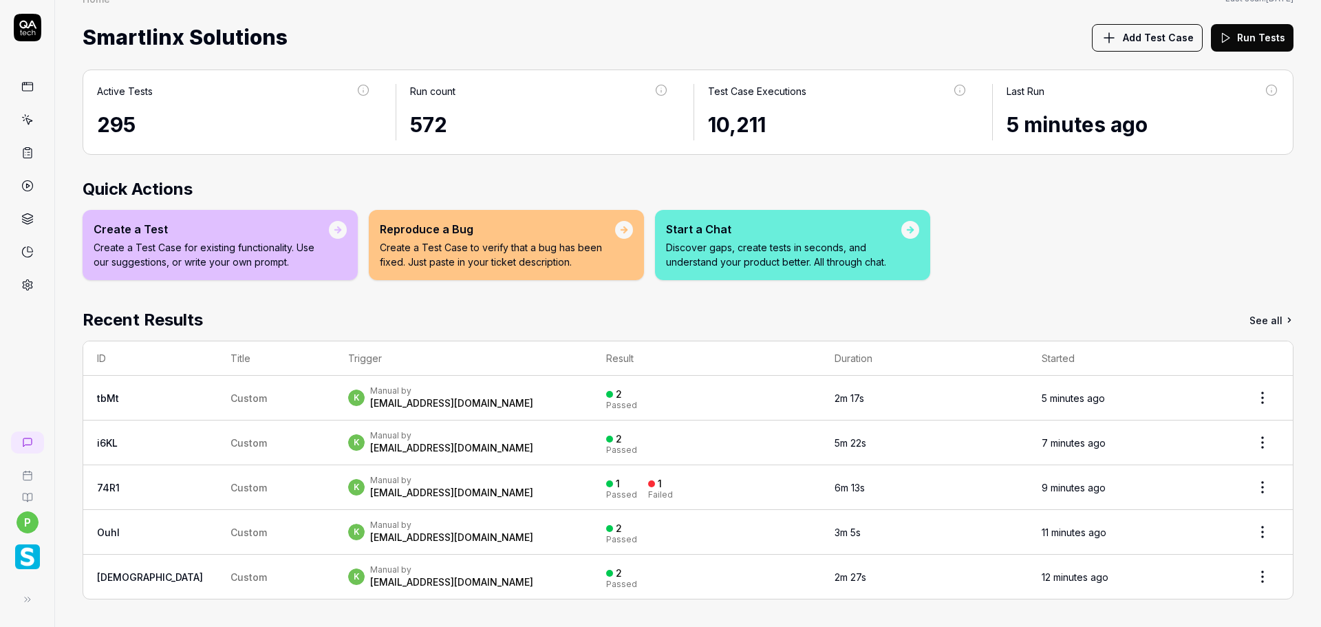
click at [417, 129] on div "572" at bounding box center [539, 124] width 259 height 31
click at [30, 159] on link at bounding box center [27, 152] width 25 height 25
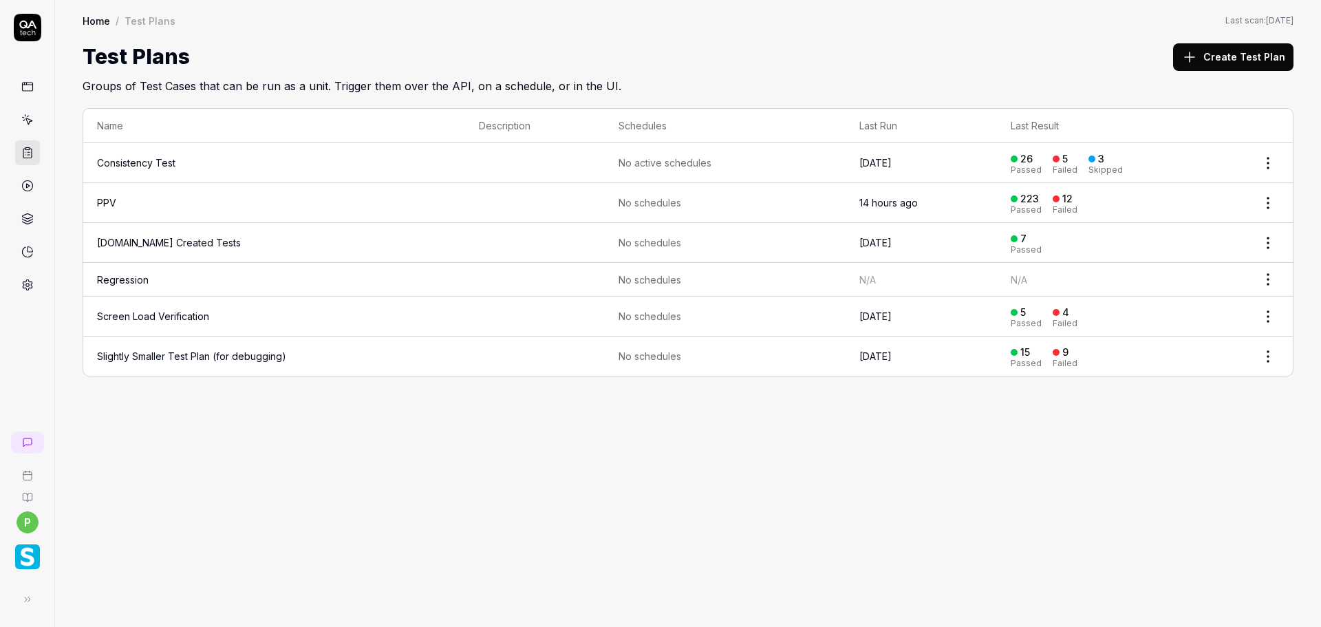
click at [122, 276] on link "Regression" at bounding box center [123, 280] width 52 height 12
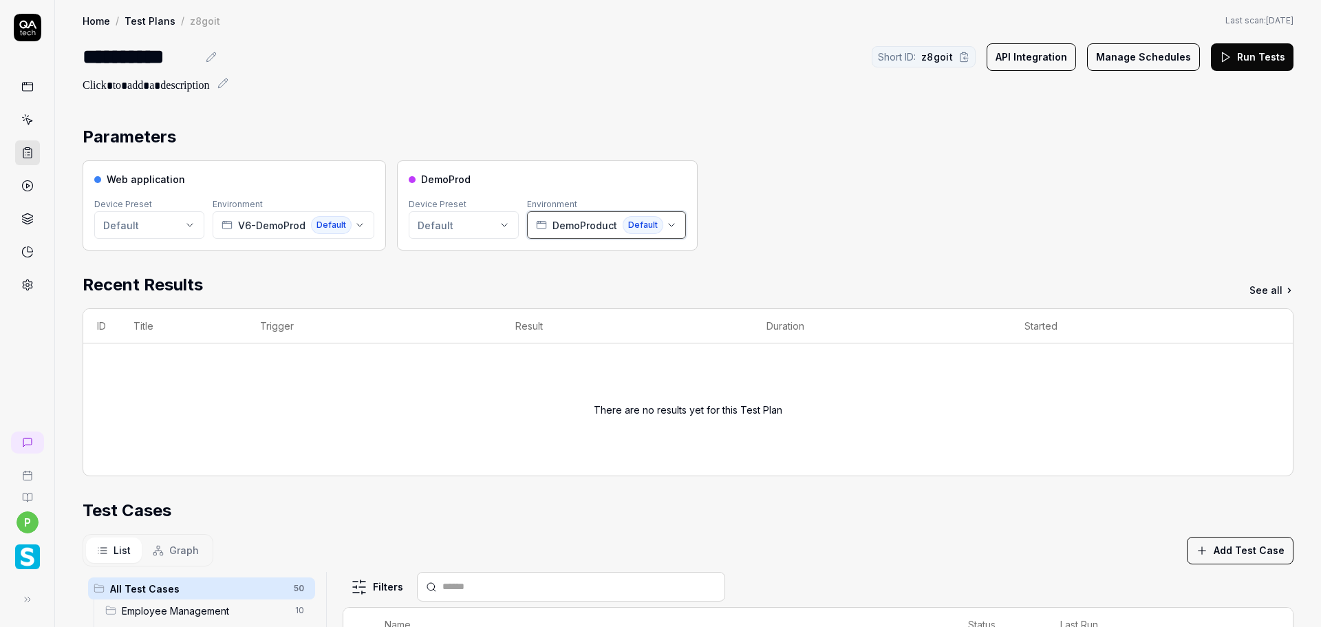
click at [596, 226] on span "DemoProduct" at bounding box center [585, 225] width 65 height 14
click at [852, 220] on div "Web application Device Preset Default Environment V6-DemoProd Default DemoProd …" at bounding box center [688, 205] width 1211 height 90
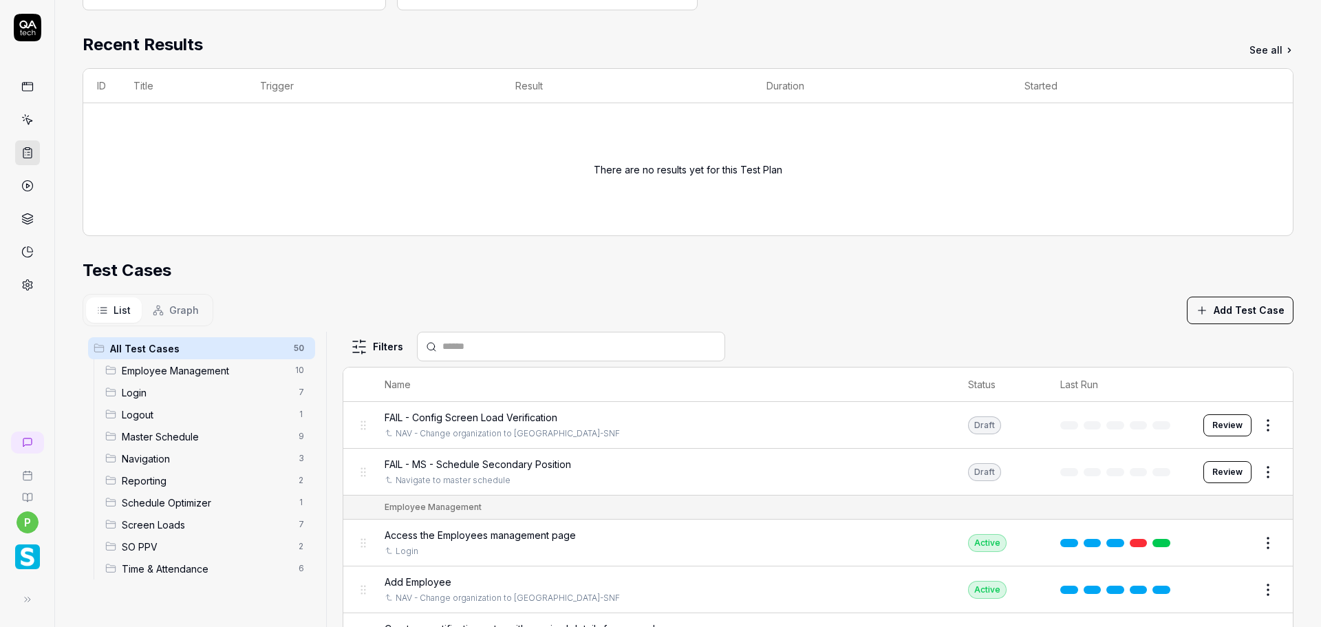
scroll to position [275, 0]
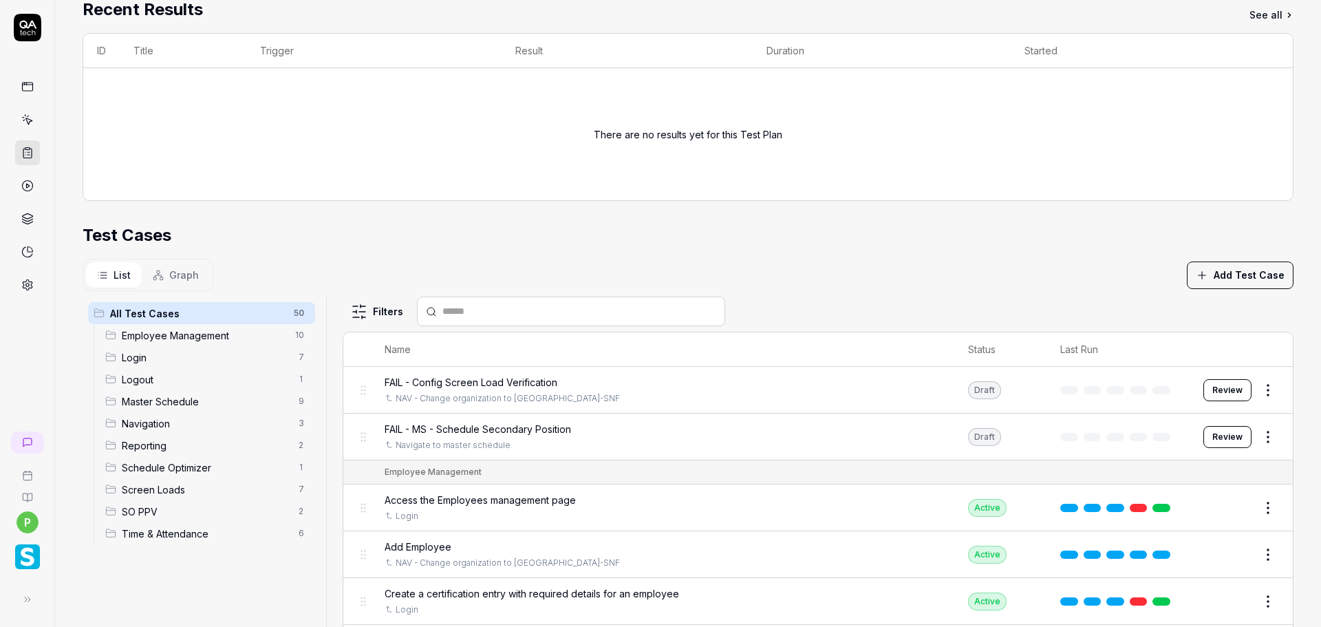
click at [28, 277] on link at bounding box center [27, 285] width 25 height 25
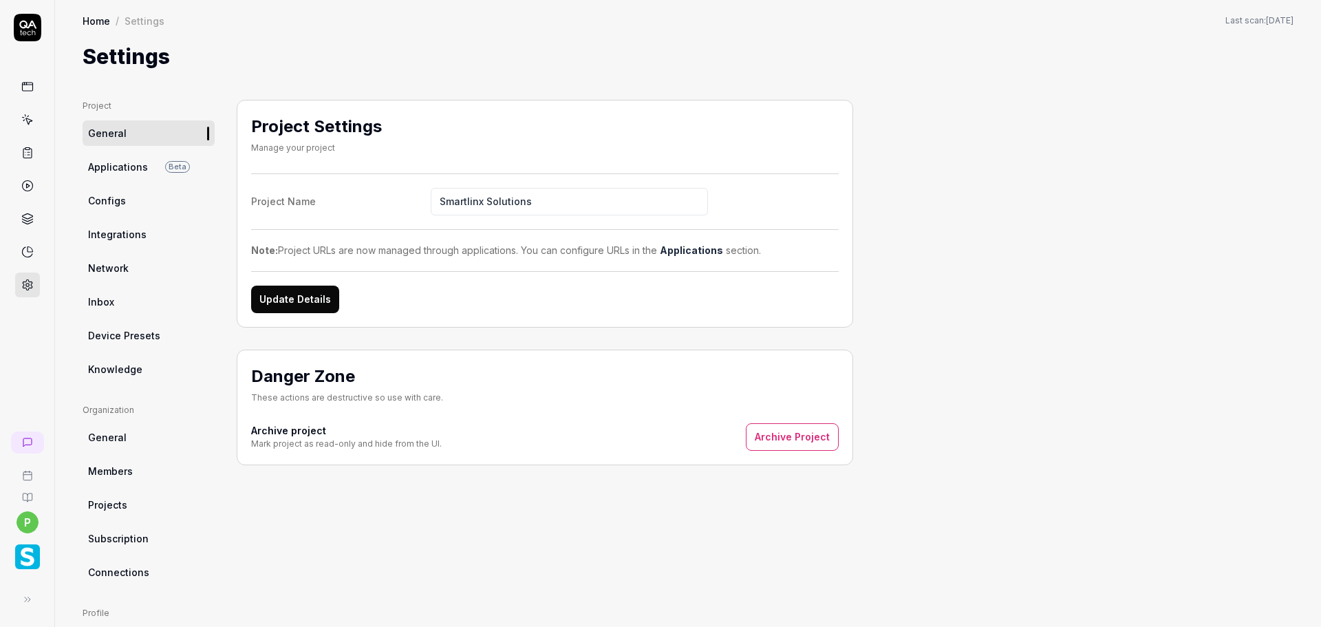
click at [97, 171] on span "Applications" at bounding box center [118, 167] width 60 height 14
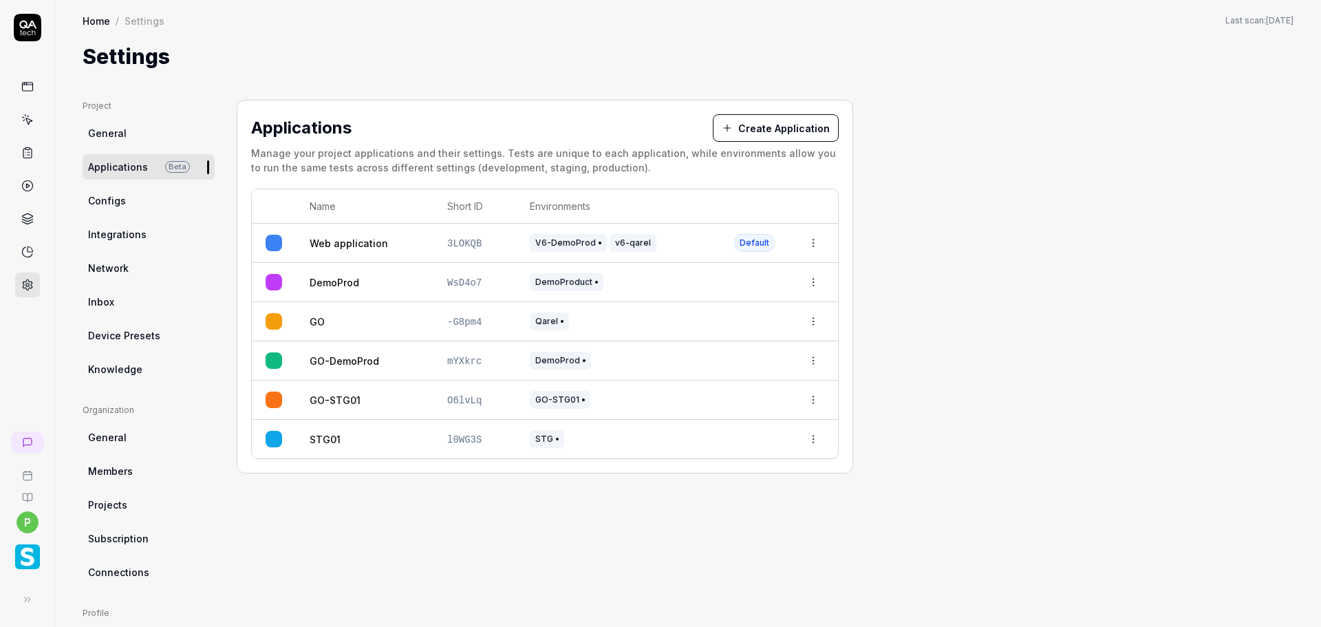
click at [145, 345] on link "Device Presets" at bounding box center [149, 335] width 132 height 25
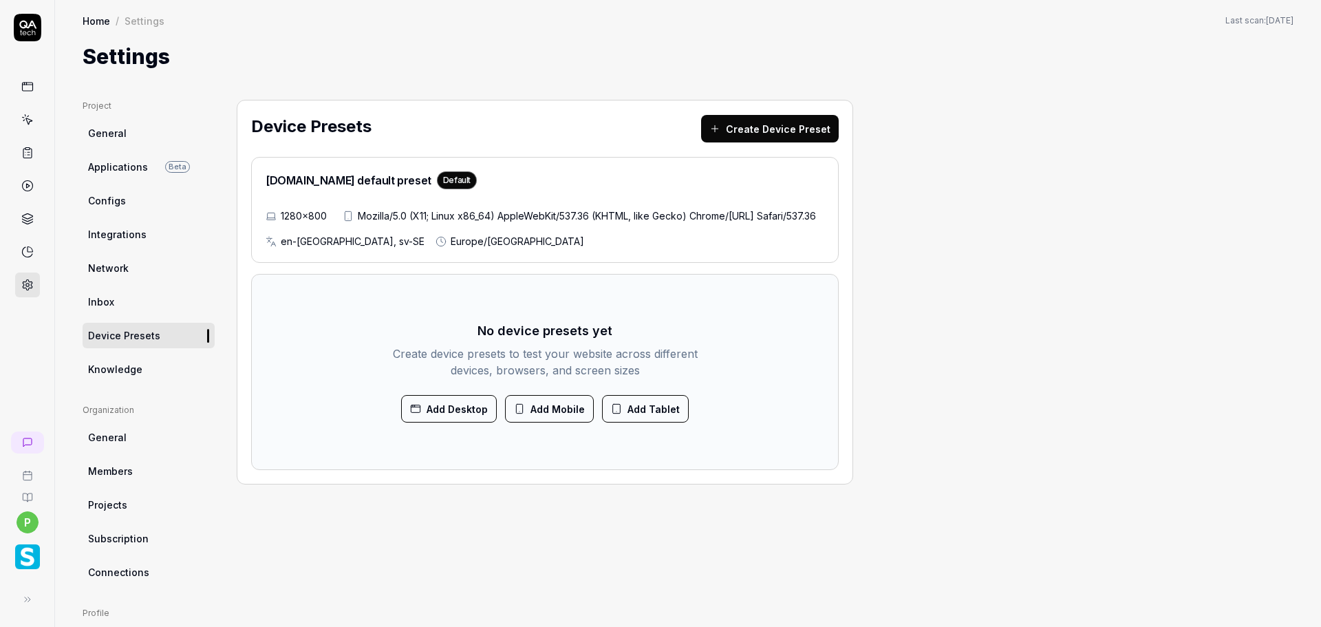
click at [107, 445] on link "General" at bounding box center [149, 437] width 132 height 25
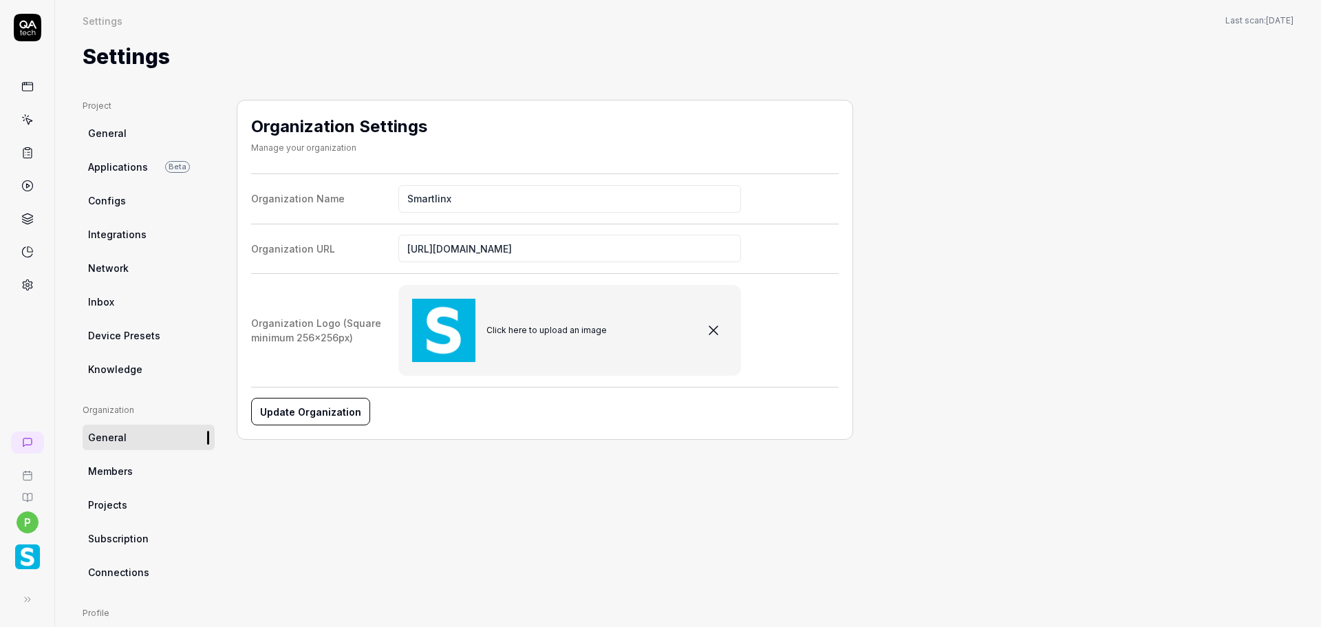
click at [103, 471] on span "Members" at bounding box center [110, 471] width 45 height 14
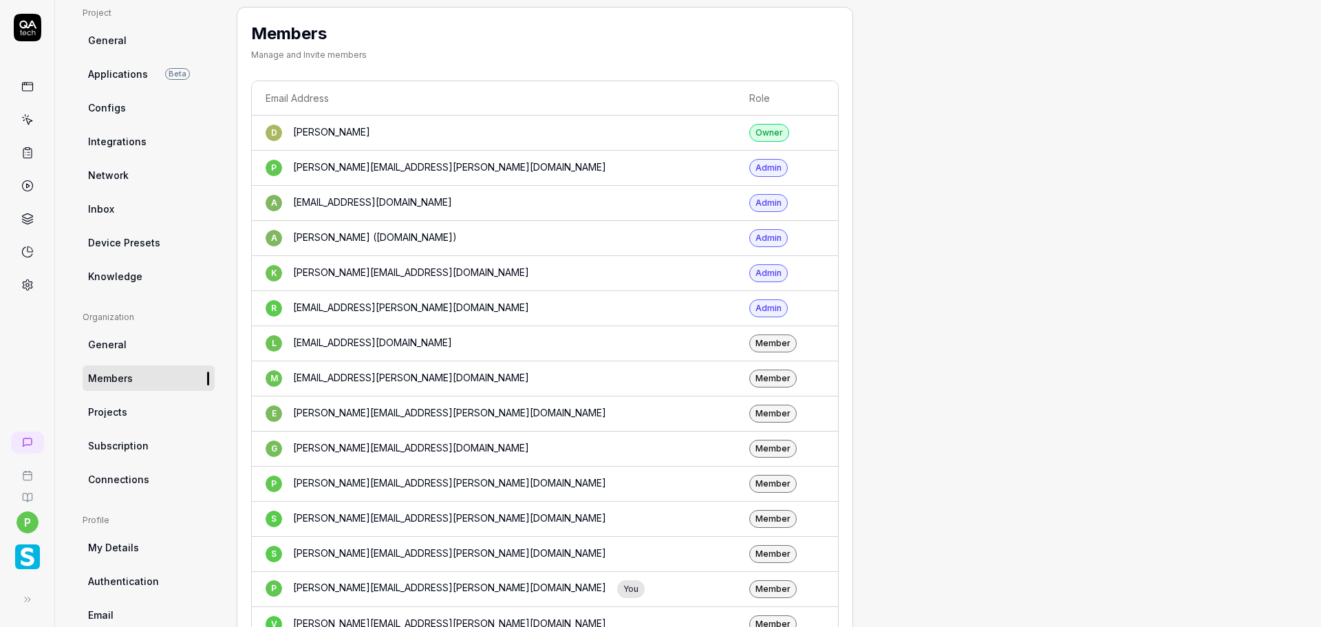
scroll to position [69, 0]
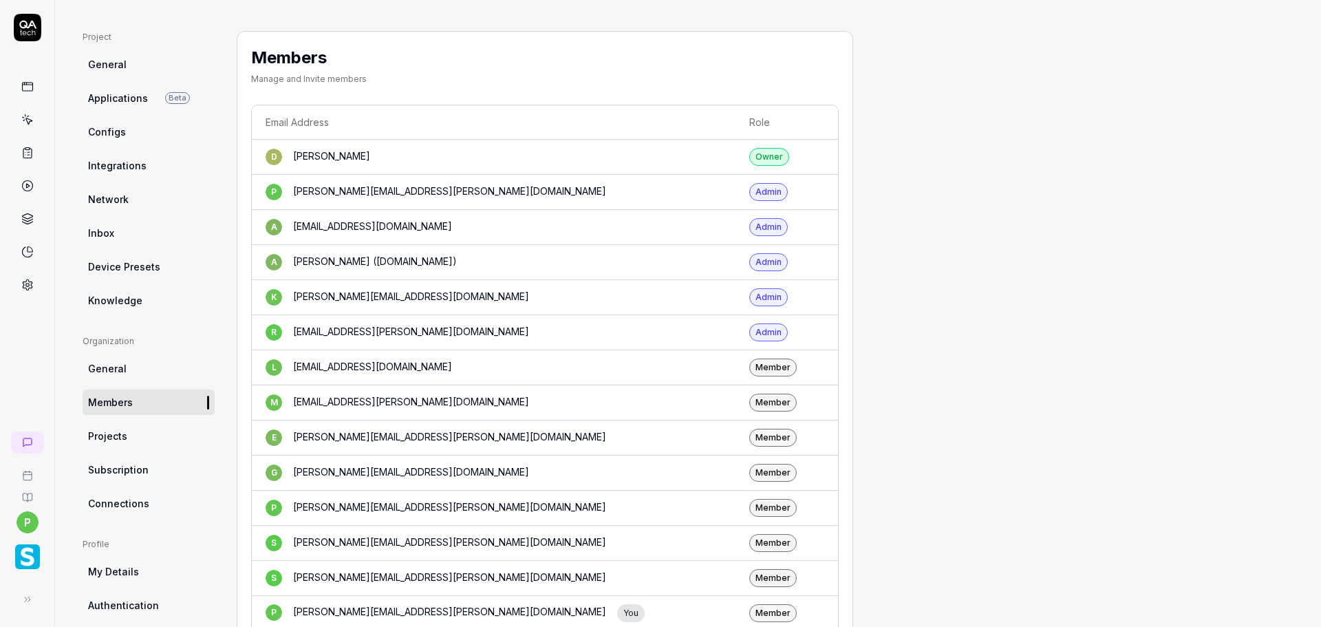
click at [147, 431] on link "Projects" at bounding box center [149, 435] width 132 height 25
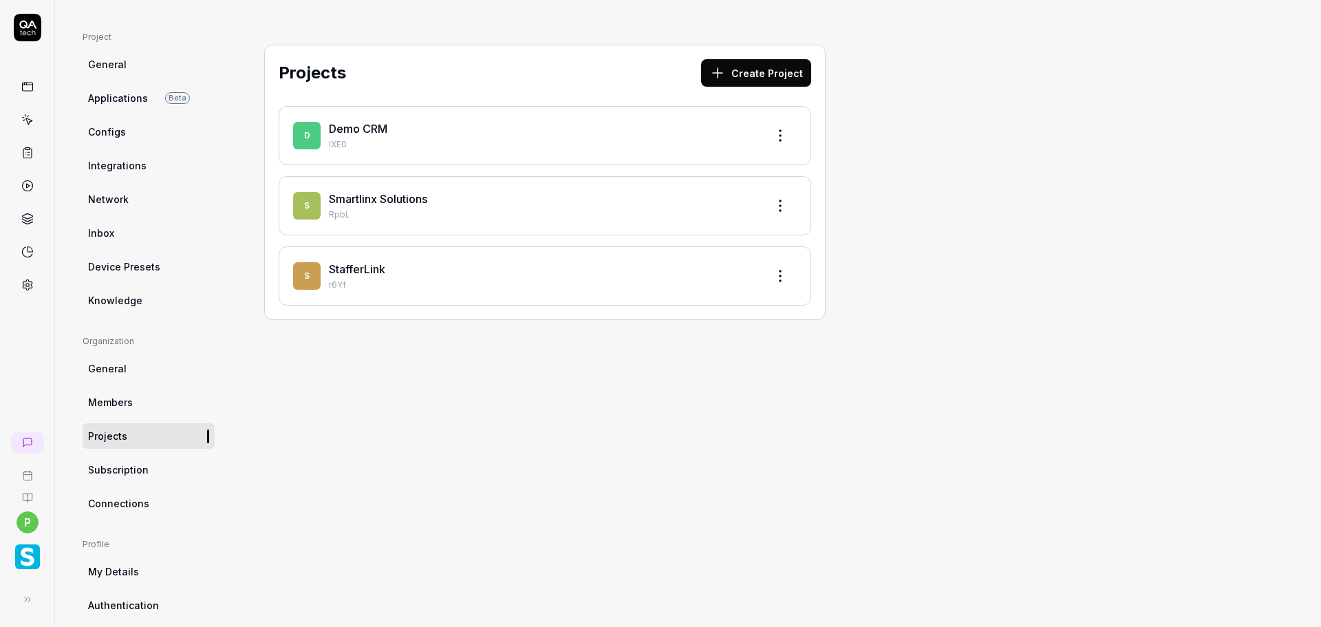
click at [126, 478] on link "Subscription" at bounding box center [149, 469] width 132 height 25
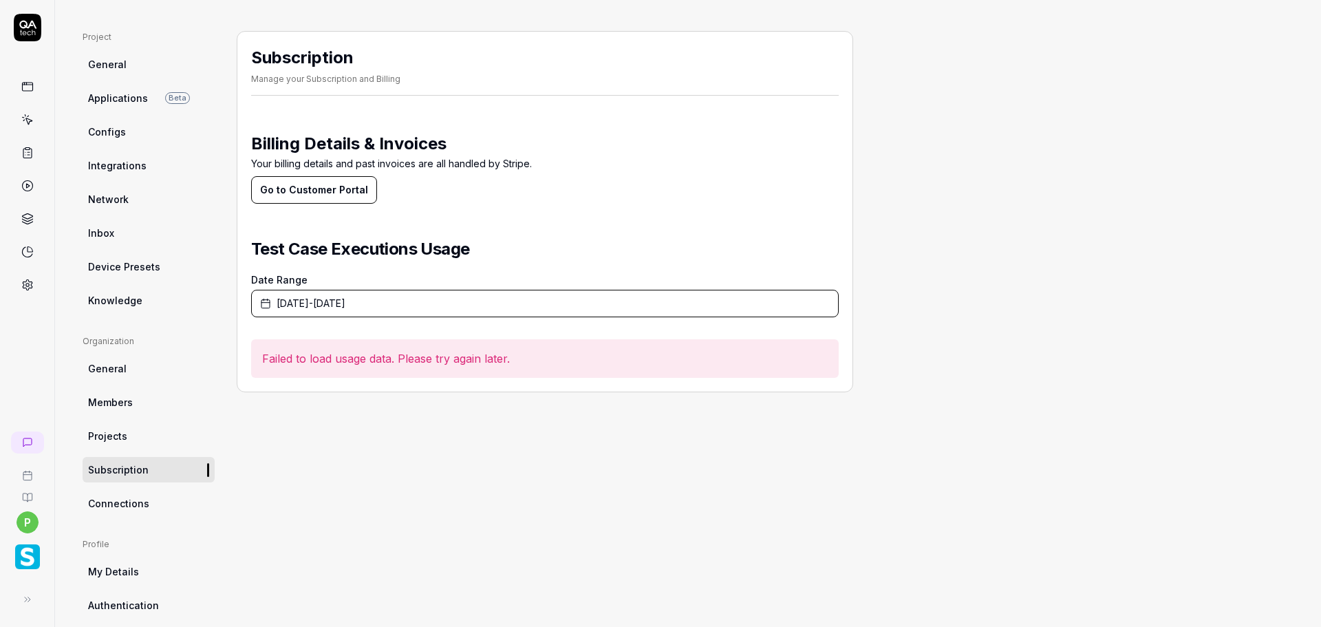
click at [98, 63] on span "General" at bounding box center [107, 64] width 39 height 14
click at [109, 91] on link "Applications Beta" at bounding box center [149, 97] width 132 height 25
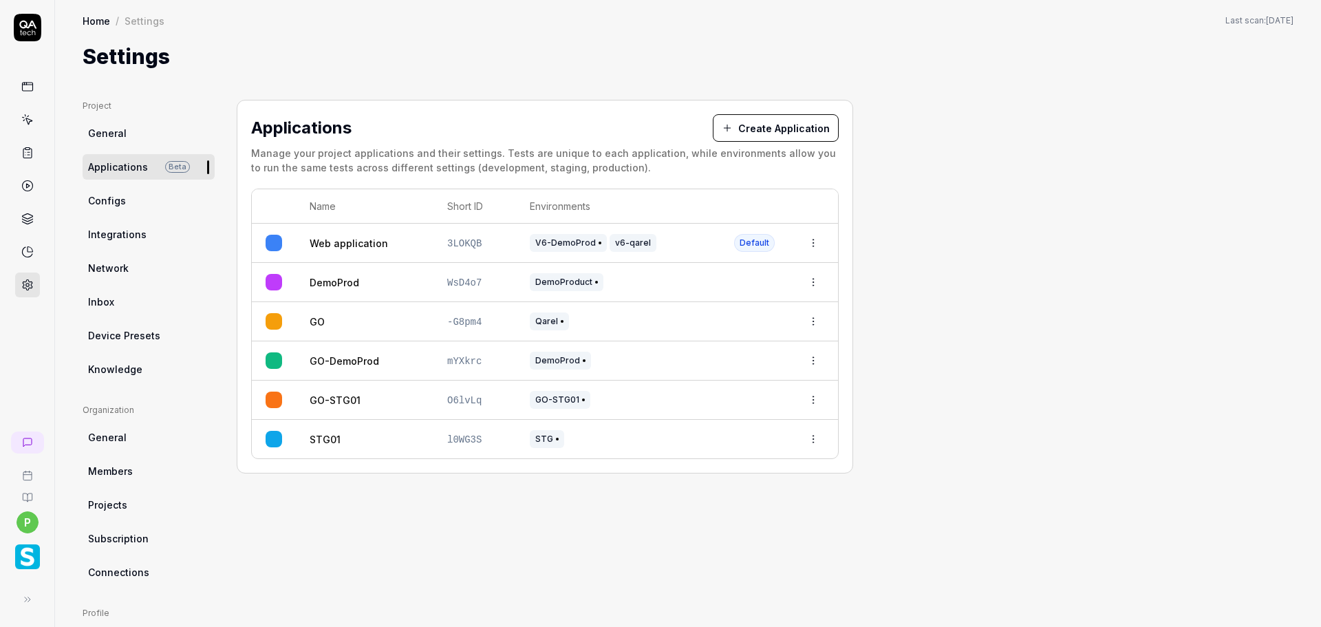
click at [36, 119] on link at bounding box center [27, 119] width 25 height 25
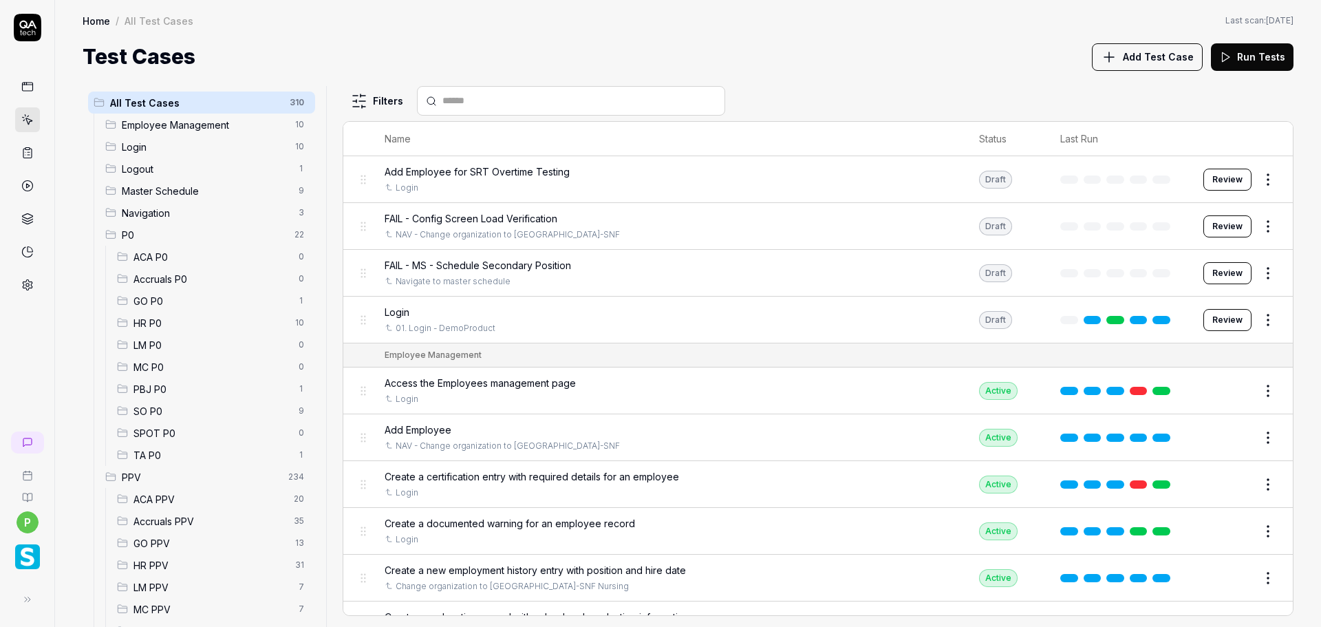
click at [150, 229] on span "P0" at bounding box center [204, 235] width 164 height 14
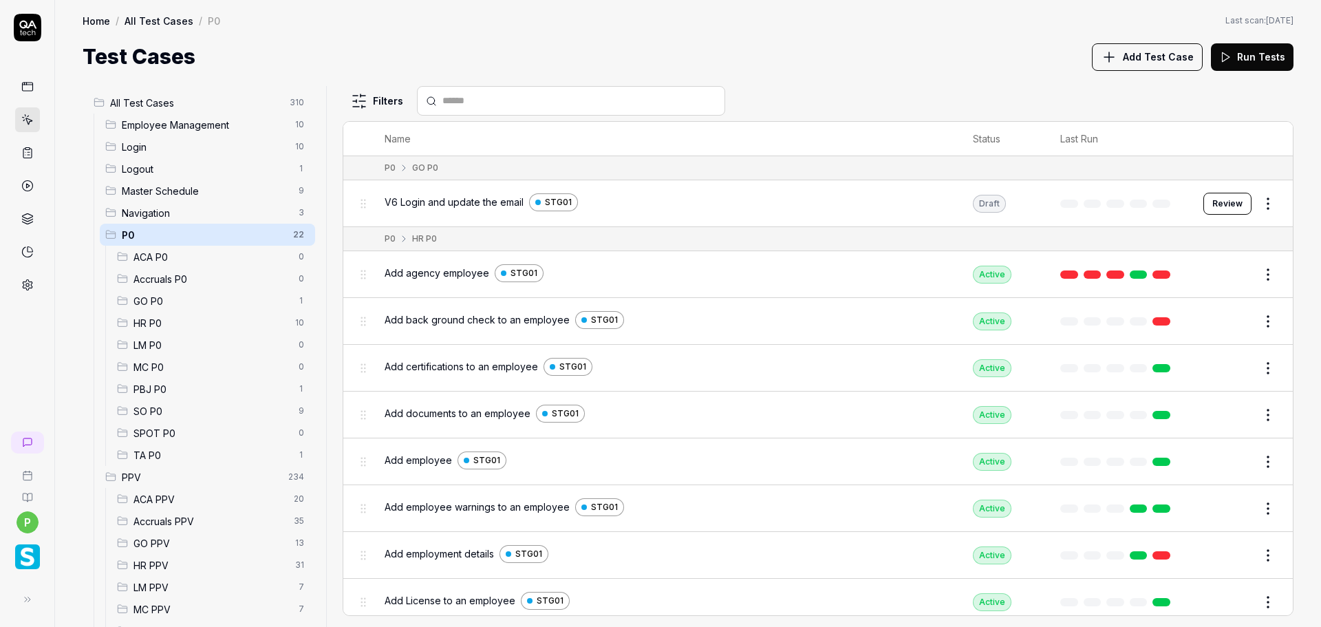
click at [136, 478] on span "PPV" at bounding box center [201, 477] width 158 height 14
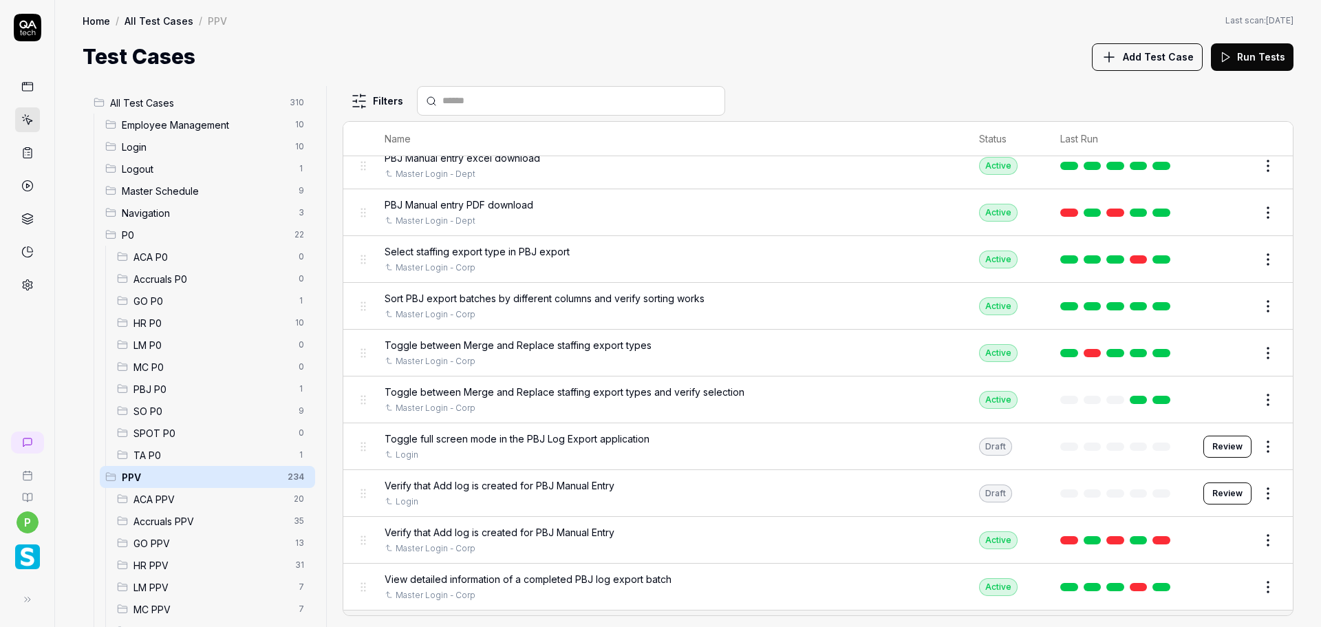
scroll to position [6124, 0]
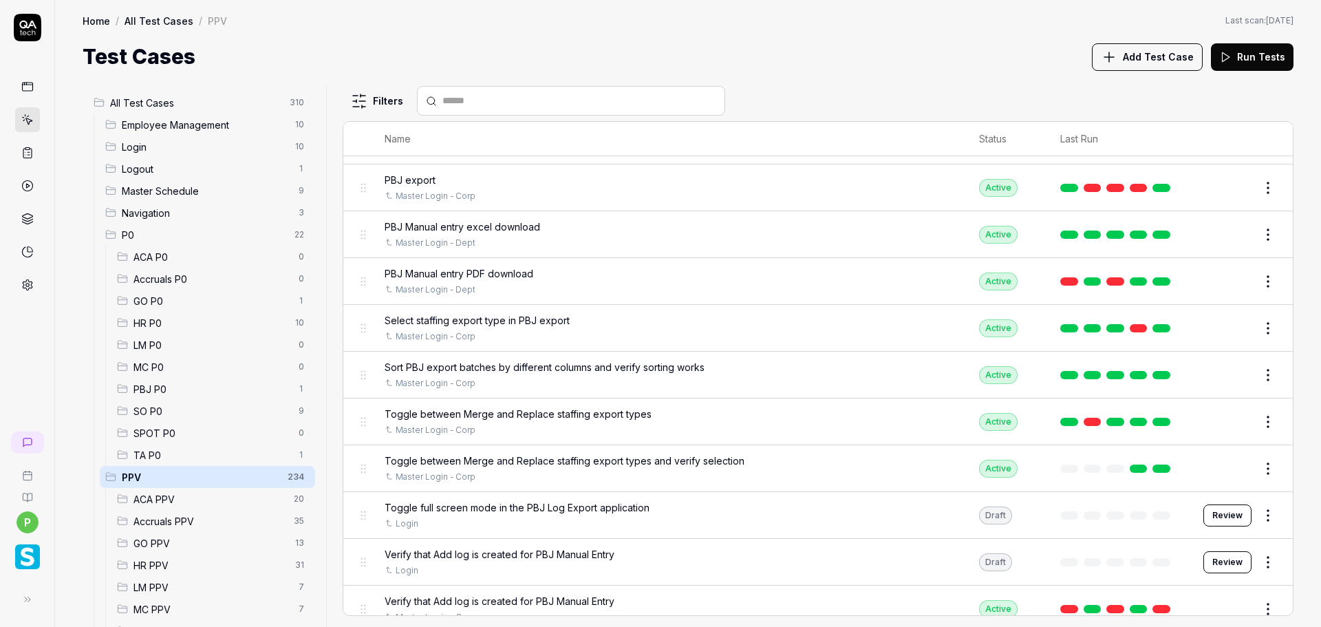
click at [1221, 517] on button "Review" at bounding box center [1228, 515] width 48 height 22
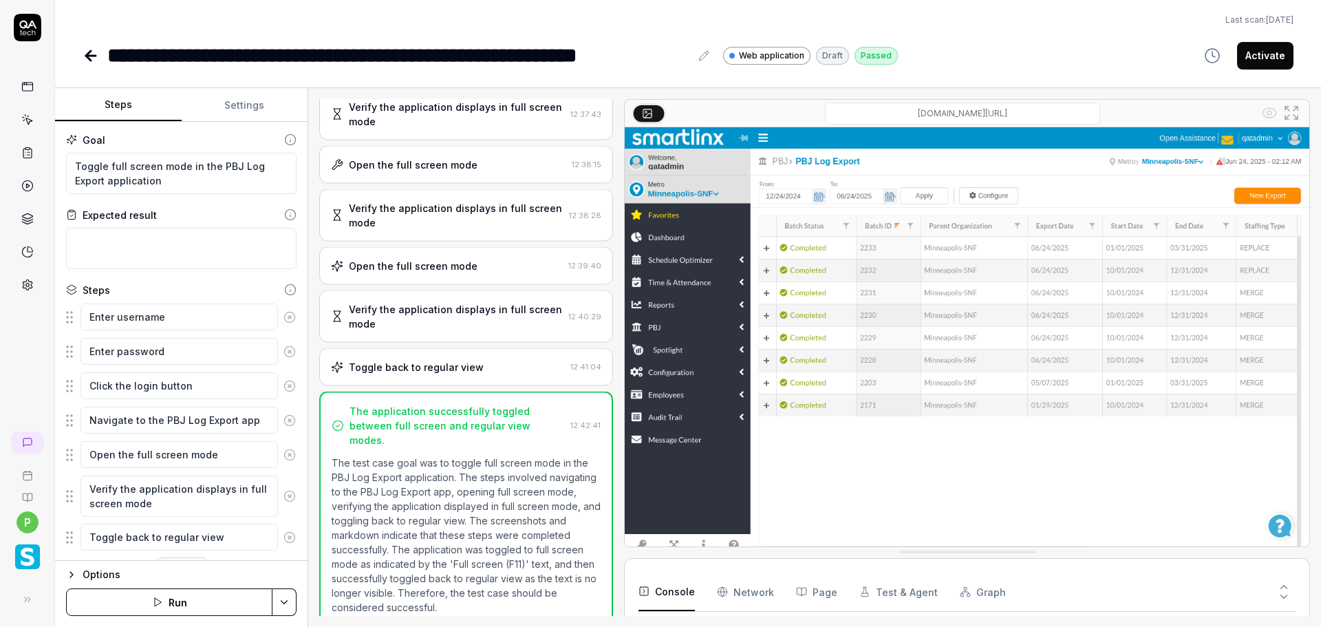
scroll to position [140, 0]
click at [1253, 58] on button "Activate" at bounding box center [1265, 56] width 56 height 28
click at [211, 96] on button "Settings" at bounding box center [245, 105] width 127 height 33
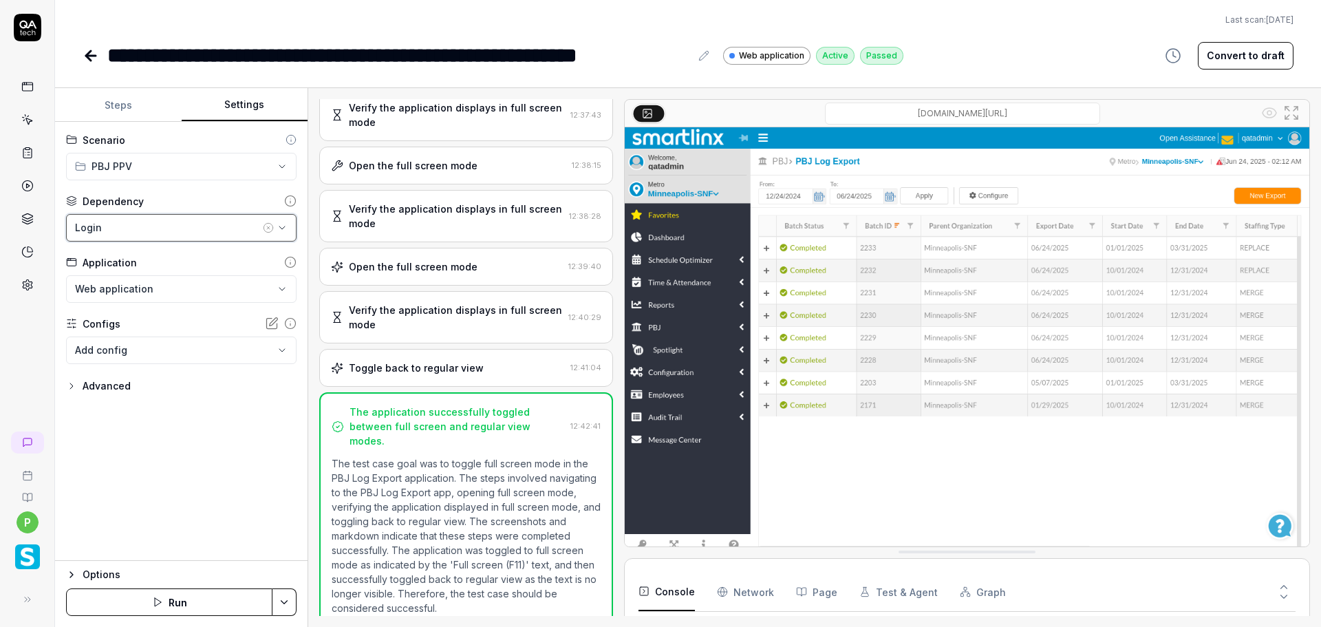
click at [217, 232] on div "Login" at bounding box center [167, 227] width 185 height 14
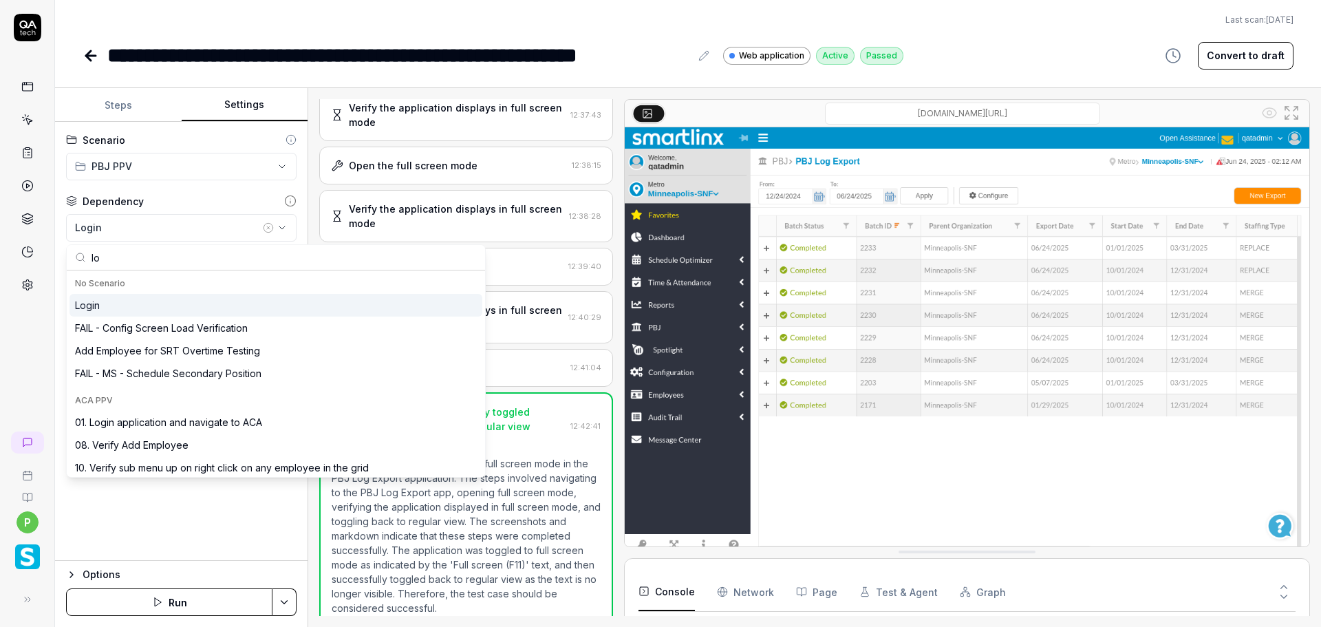
type input "l"
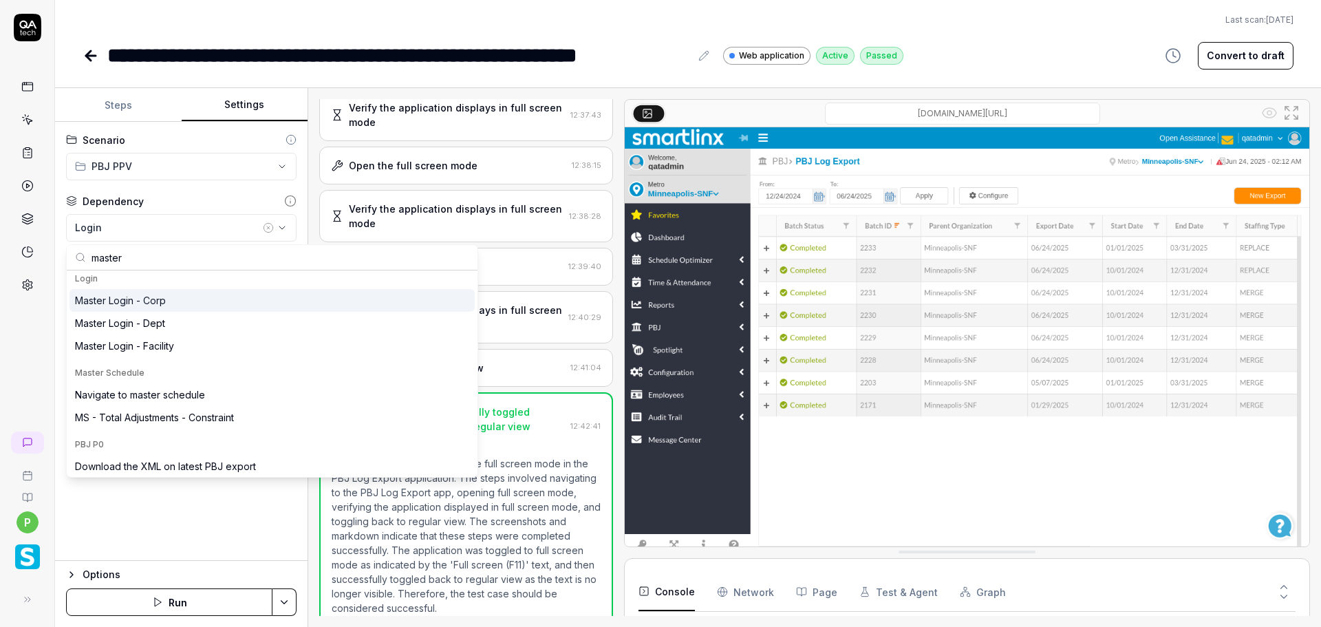
scroll to position [206, 0]
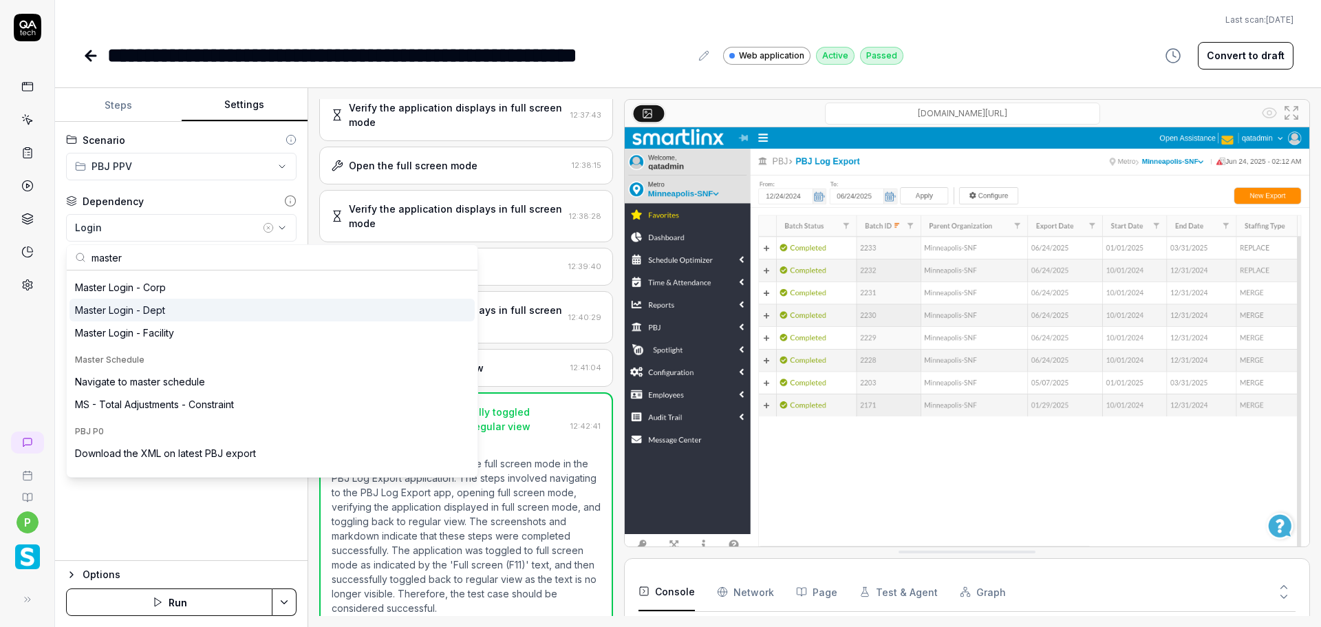
type input "master"
click at [151, 300] on div "Master Login - Dept" at bounding box center [272, 310] width 405 height 23
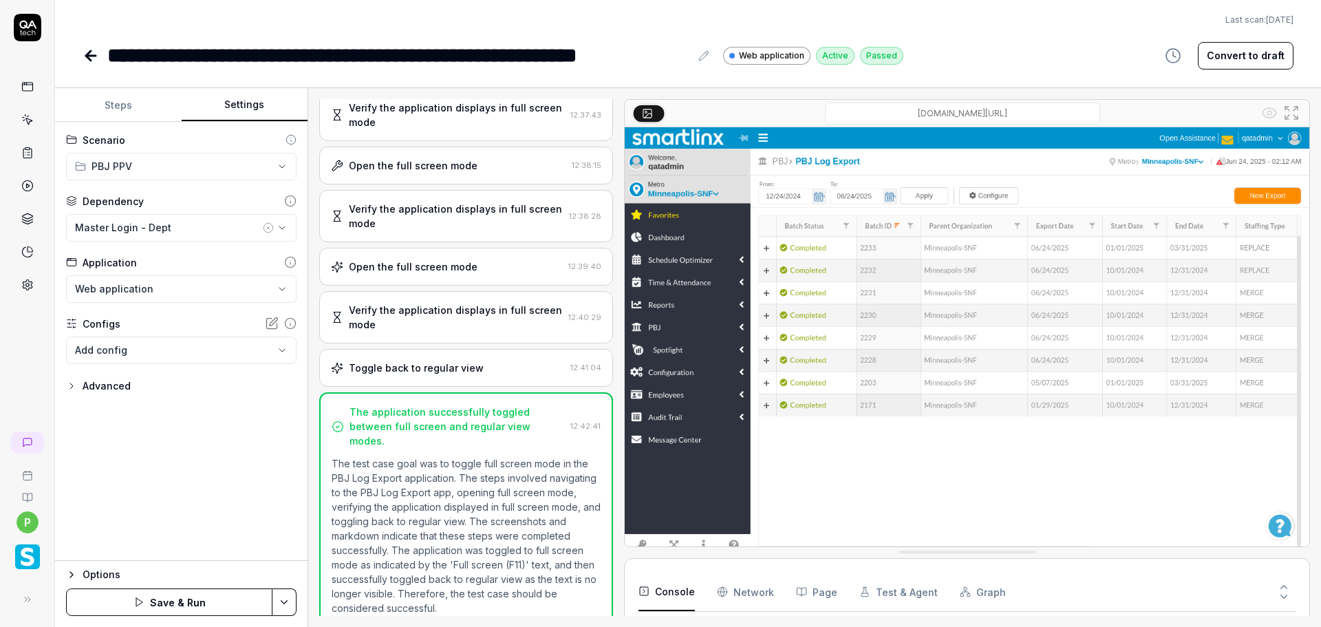
click at [239, 594] on button "Save & Run" at bounding box center [169, 602] width 206 height 28
click at [92, 53] on icon at bounding box center [91, 55] width 17 height 17
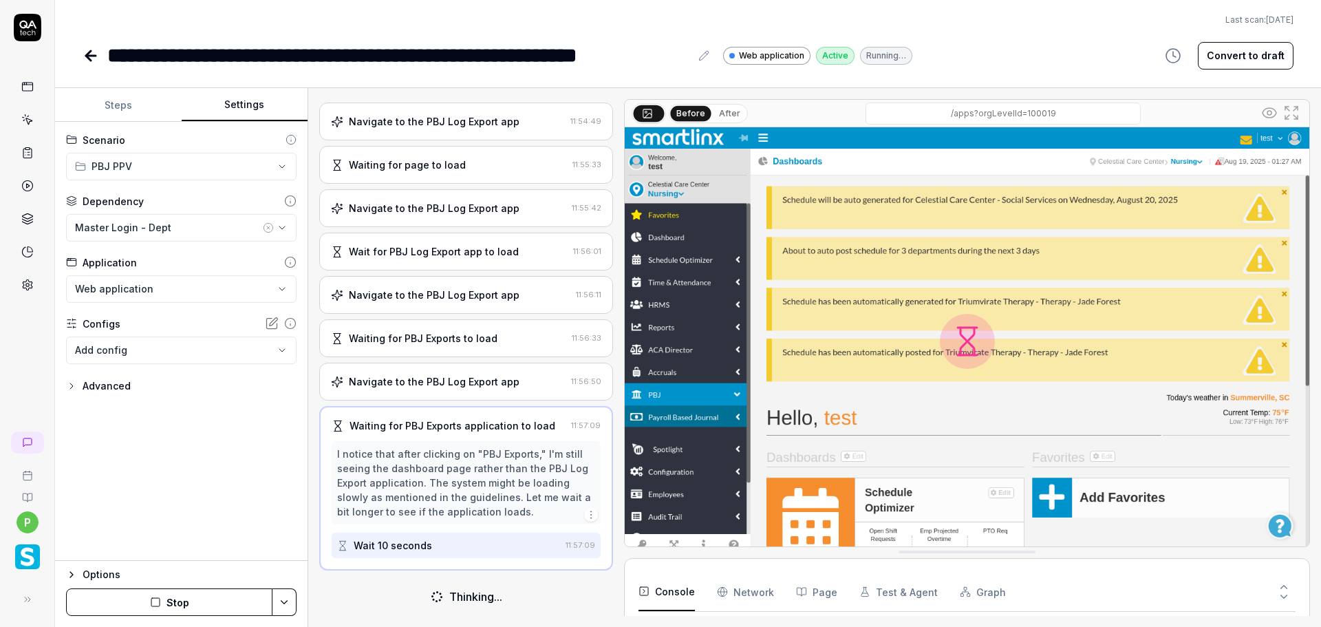
scroll to position [72, 0]
